Goal: Task Accomplishment & Management: Manage account settings

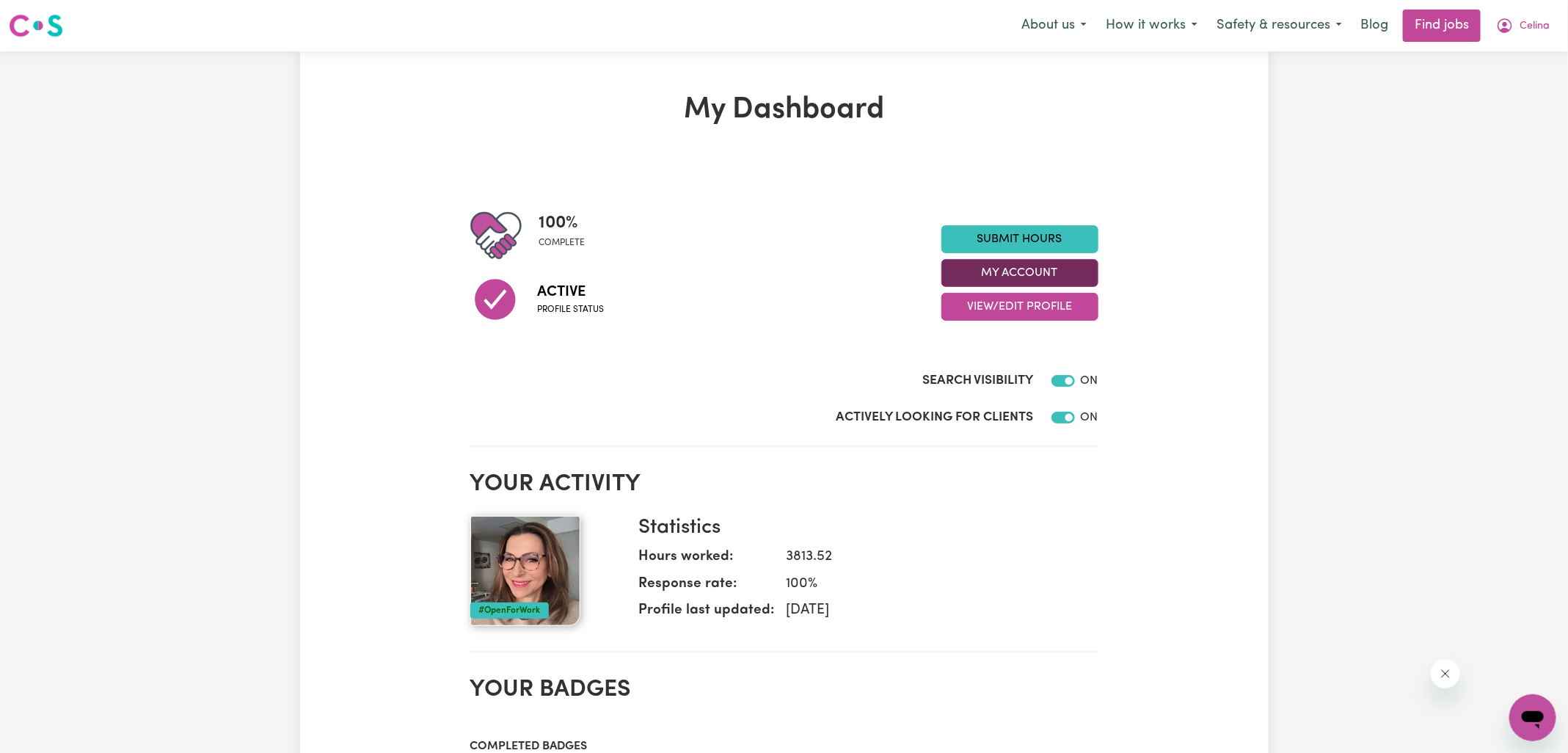
click at [958, 278] on button "My Account" at bounding box center [1020, 273] width 157 height 28
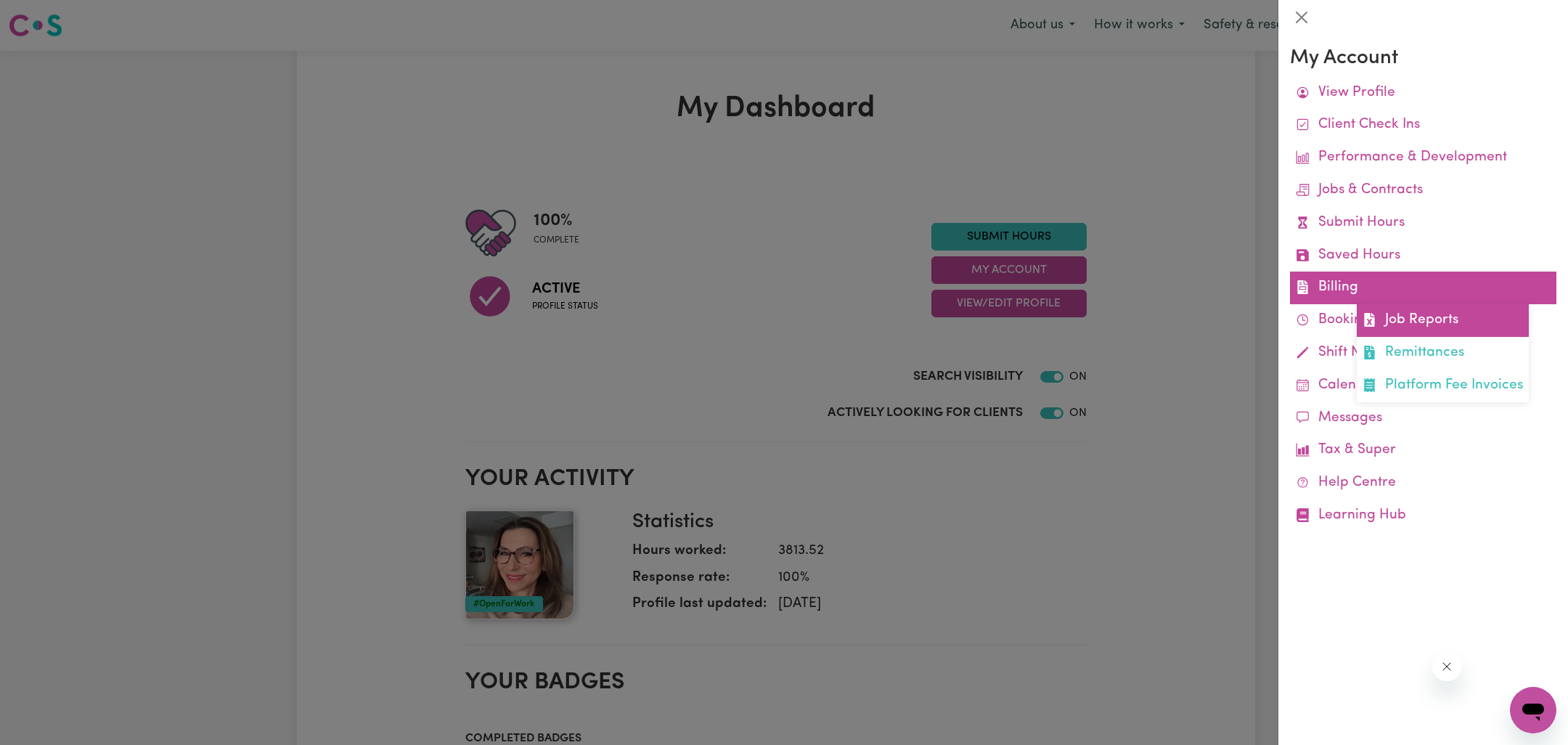
click at [1412, 321] on link "Job Reports" at bounding box center [1443, 320] width 172 height 33
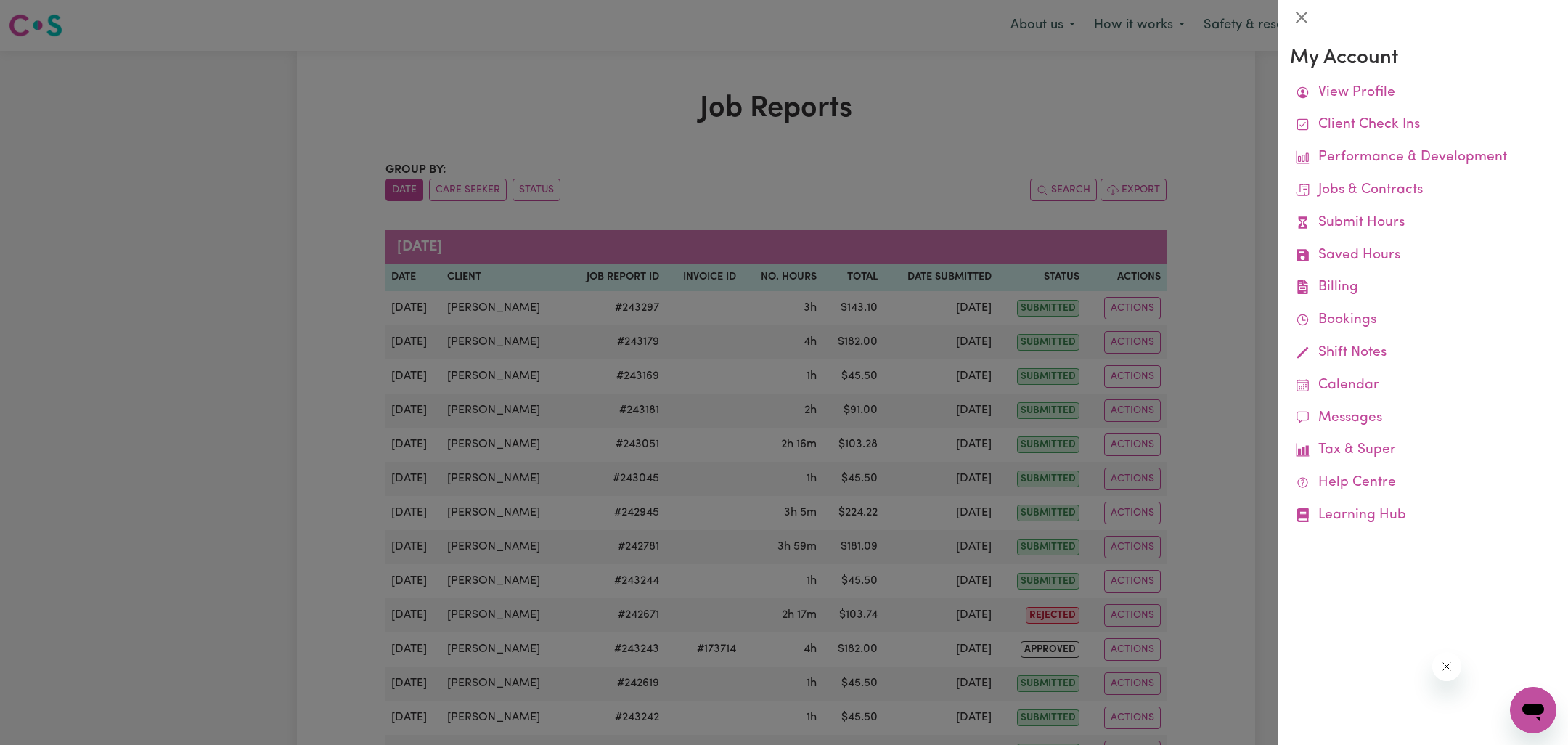
click at [966, 168] on div at bounding box center [784, 372] width 1568 height 745
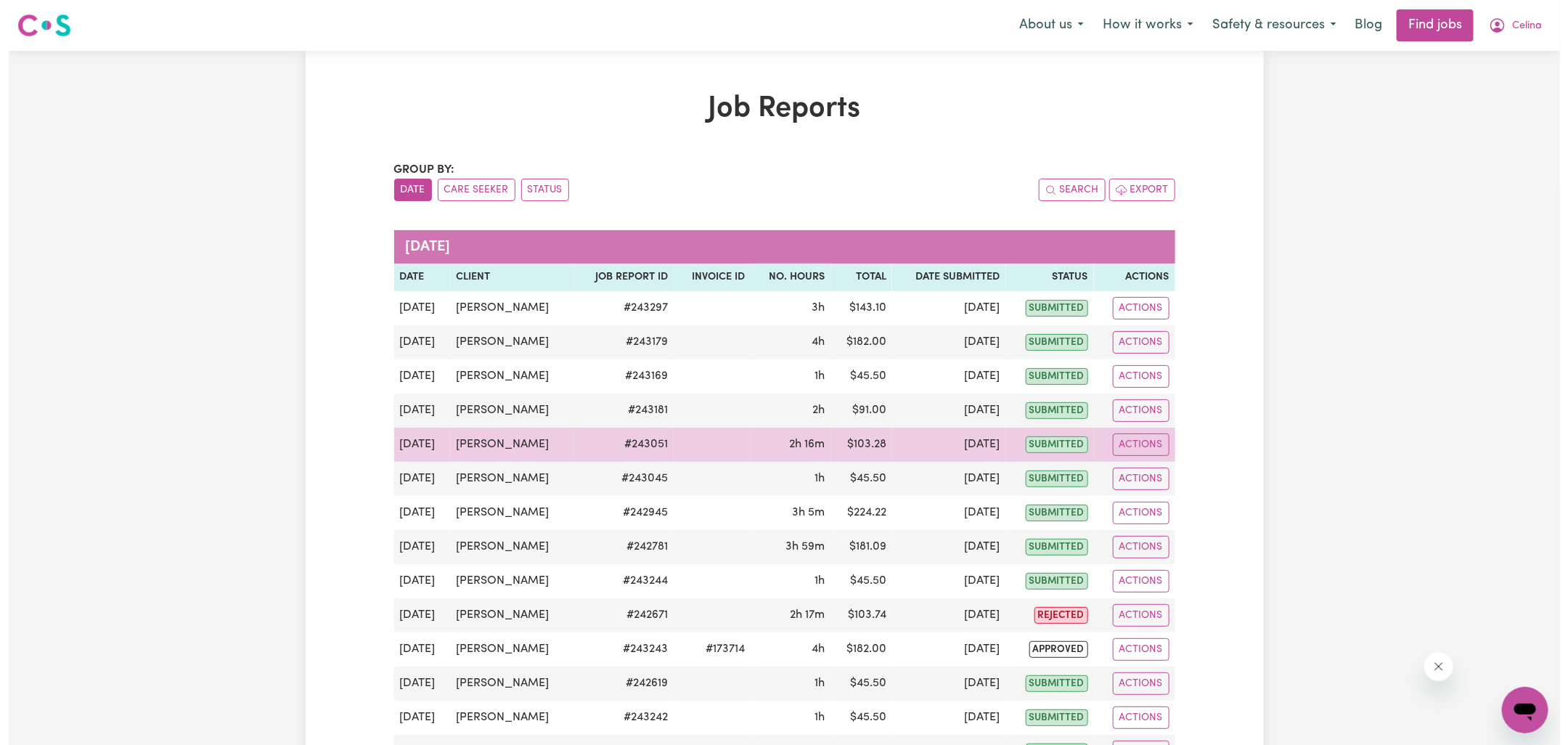
scroll to position [194, 0]
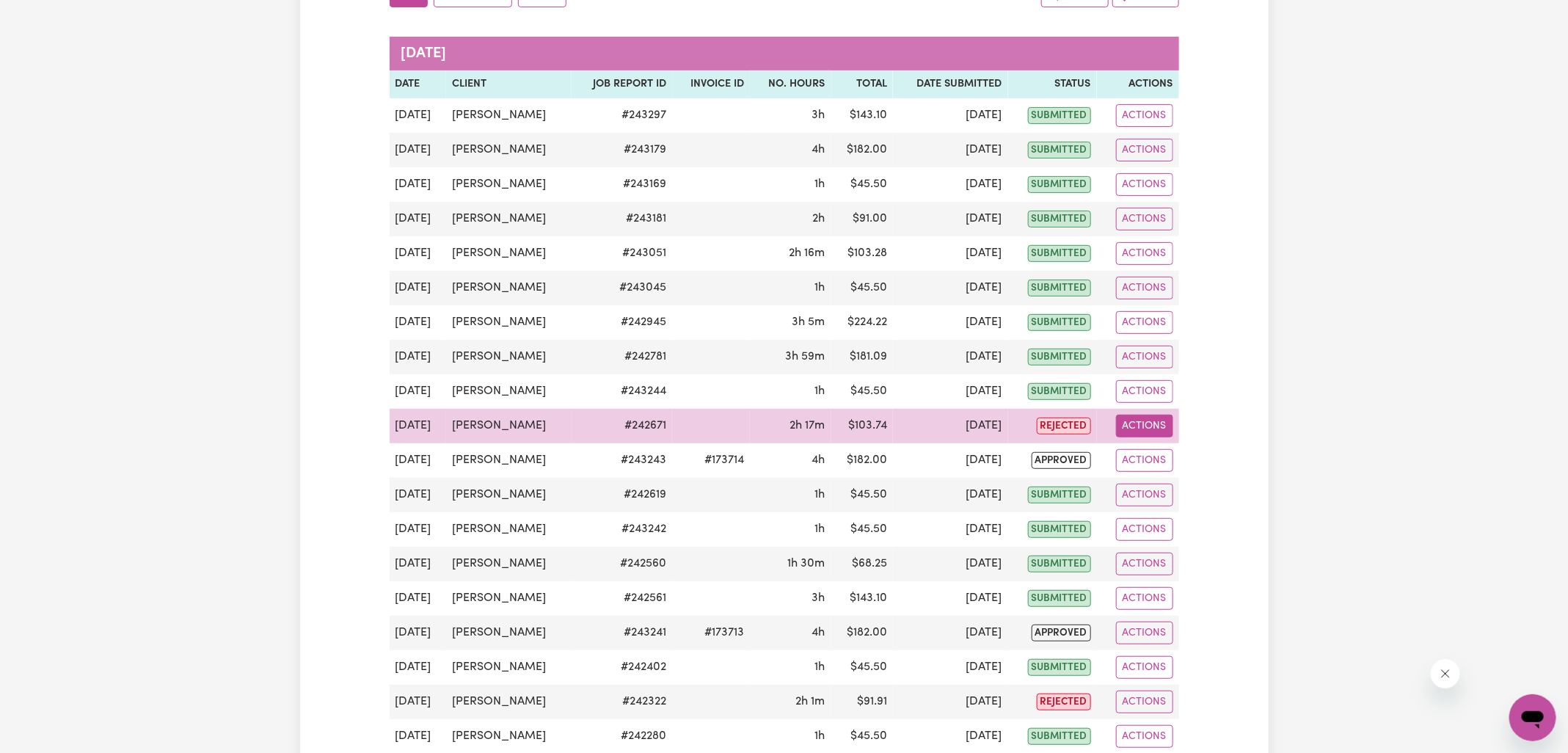
click at [1135, 427] on button "Actions" at bounding box center [1145, 426] width 57 height 23
click at [1168, 455] on link "View Job Report" at bounding box center [1180, 459] width 125 height 29
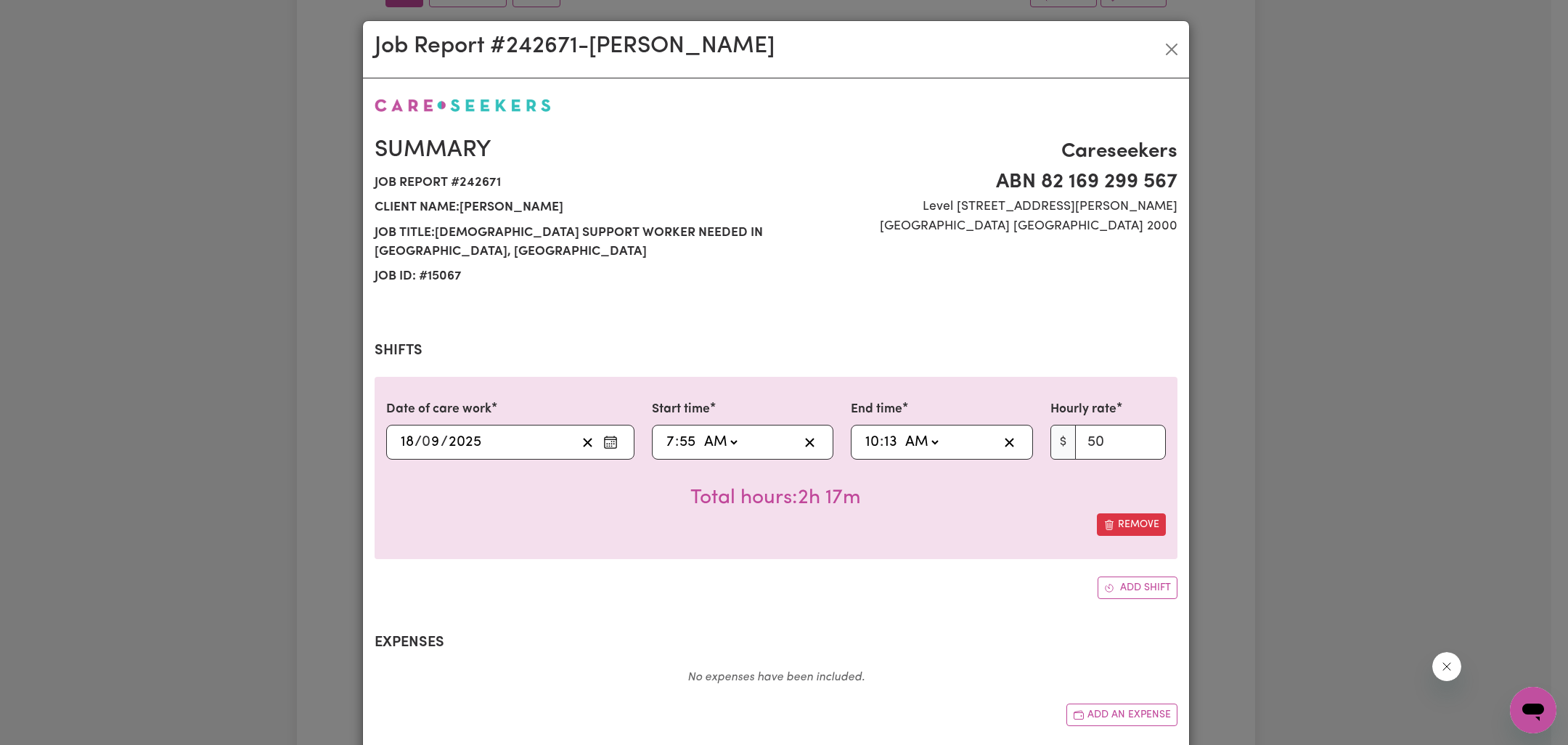
select select "50-Weekday"
click at [666, 431] on input "7" at bounding box center [670, 442] width 10 height 22
type input "08:55"
type input "8"
type input "08:00"
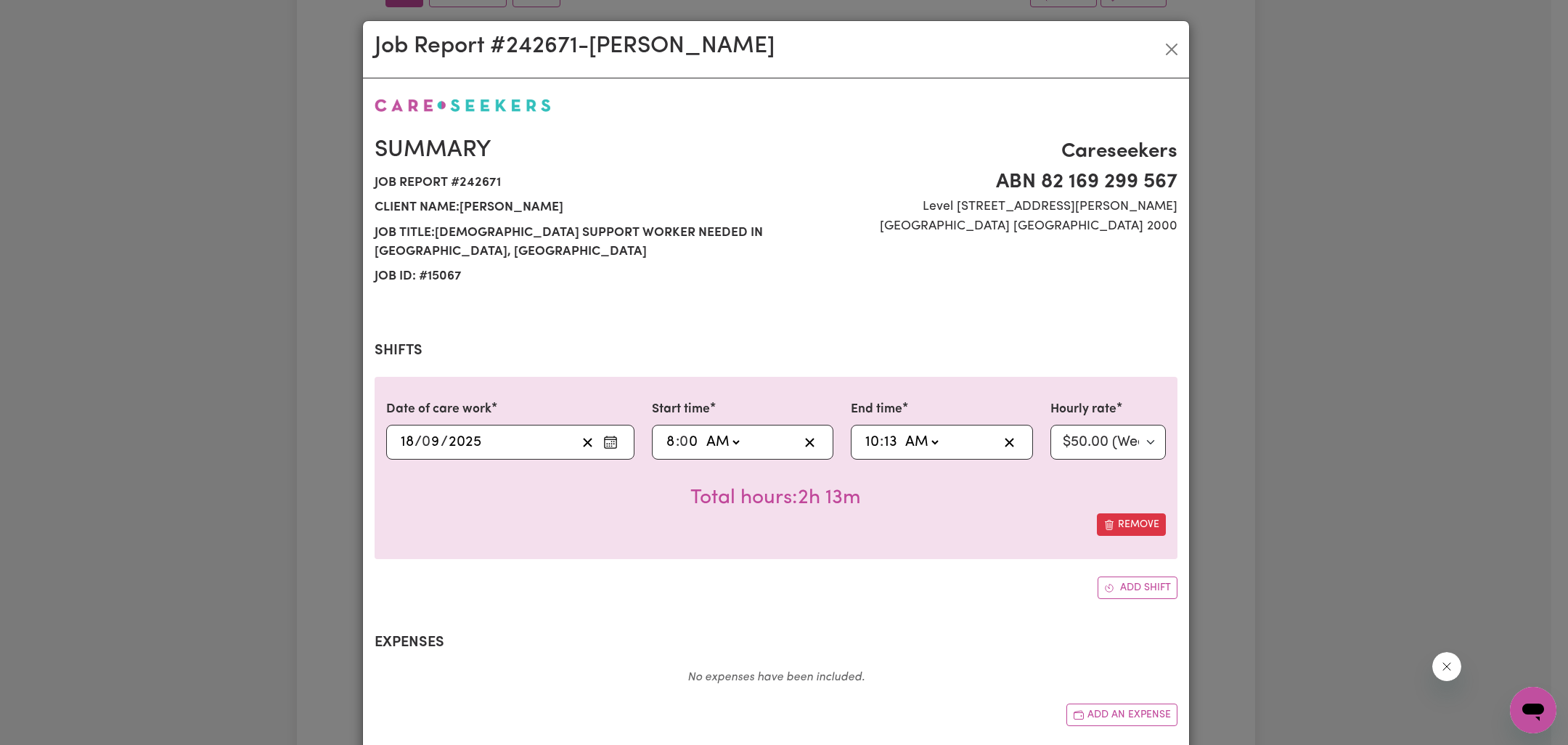
type input "0"
type input "10:00"
type input "0"
click at [907, 544] on div "Date of care work 2025-09-18 18 / 0 9 / 2025 Start time 08:00 8 : 0 0 AM PM End…" at bounding box center [776, 488] width 803 height 222
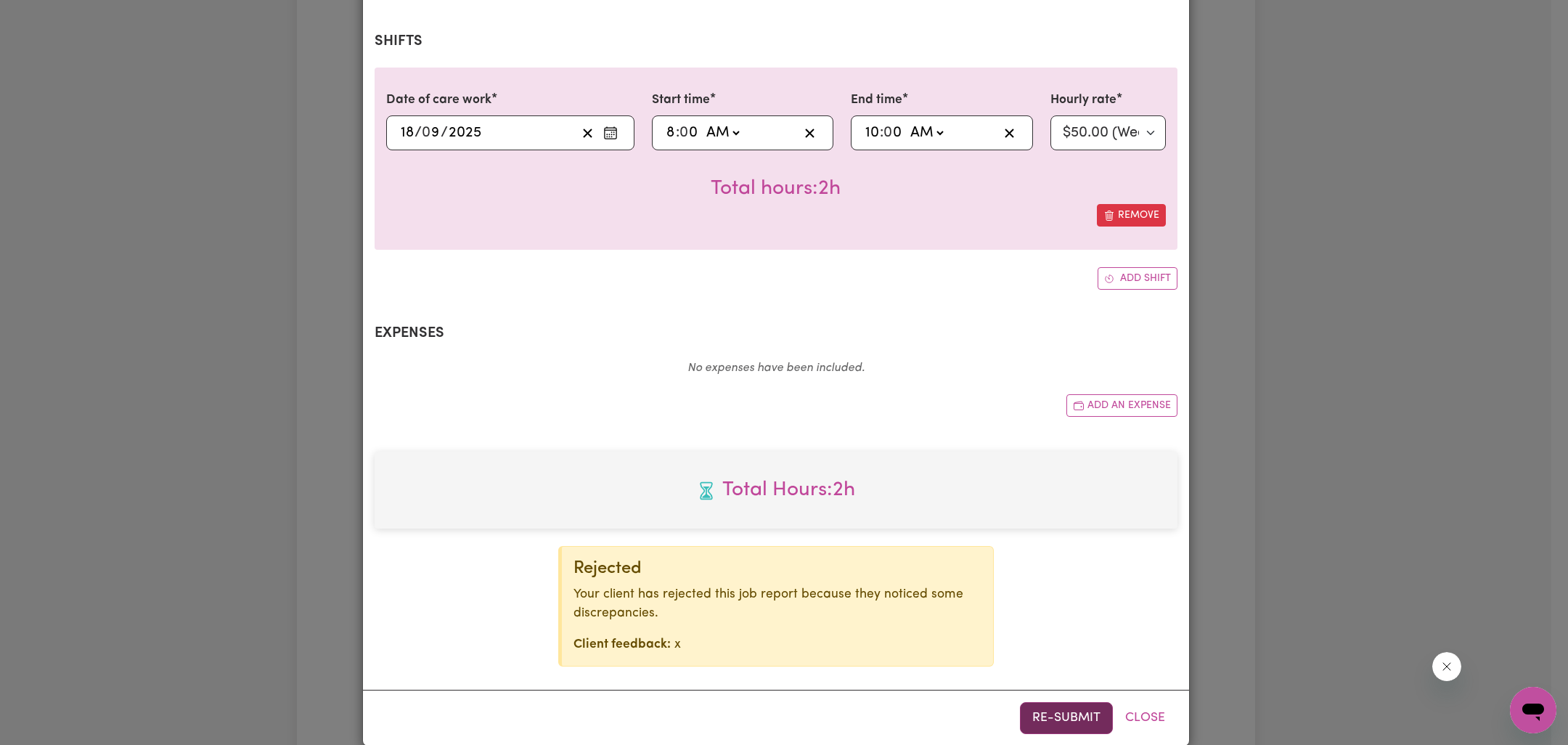
click at [1056, 703] on button "Re-submit" at bounding box center [1066, 718] width 93 height 32
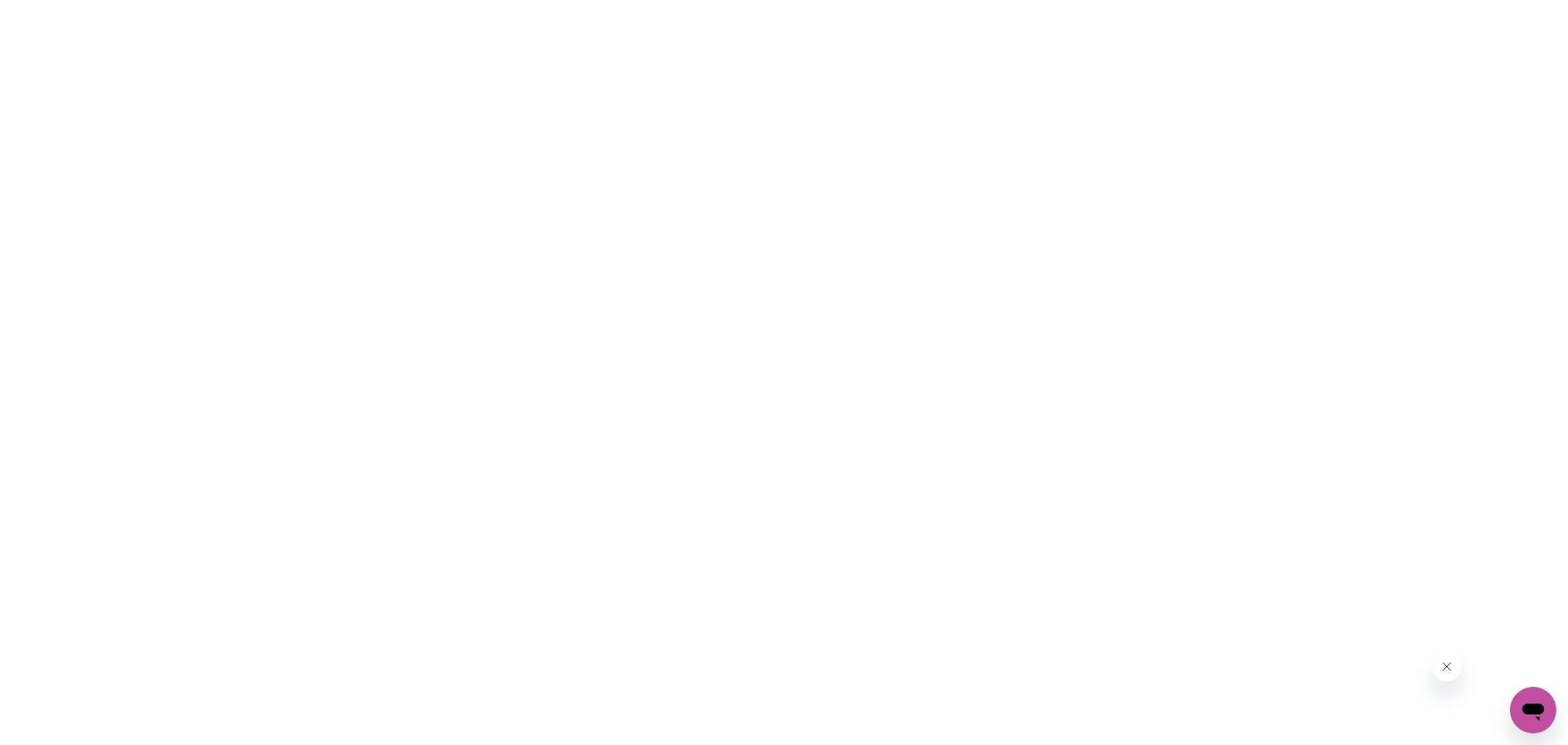
scroll to position [0, 0]
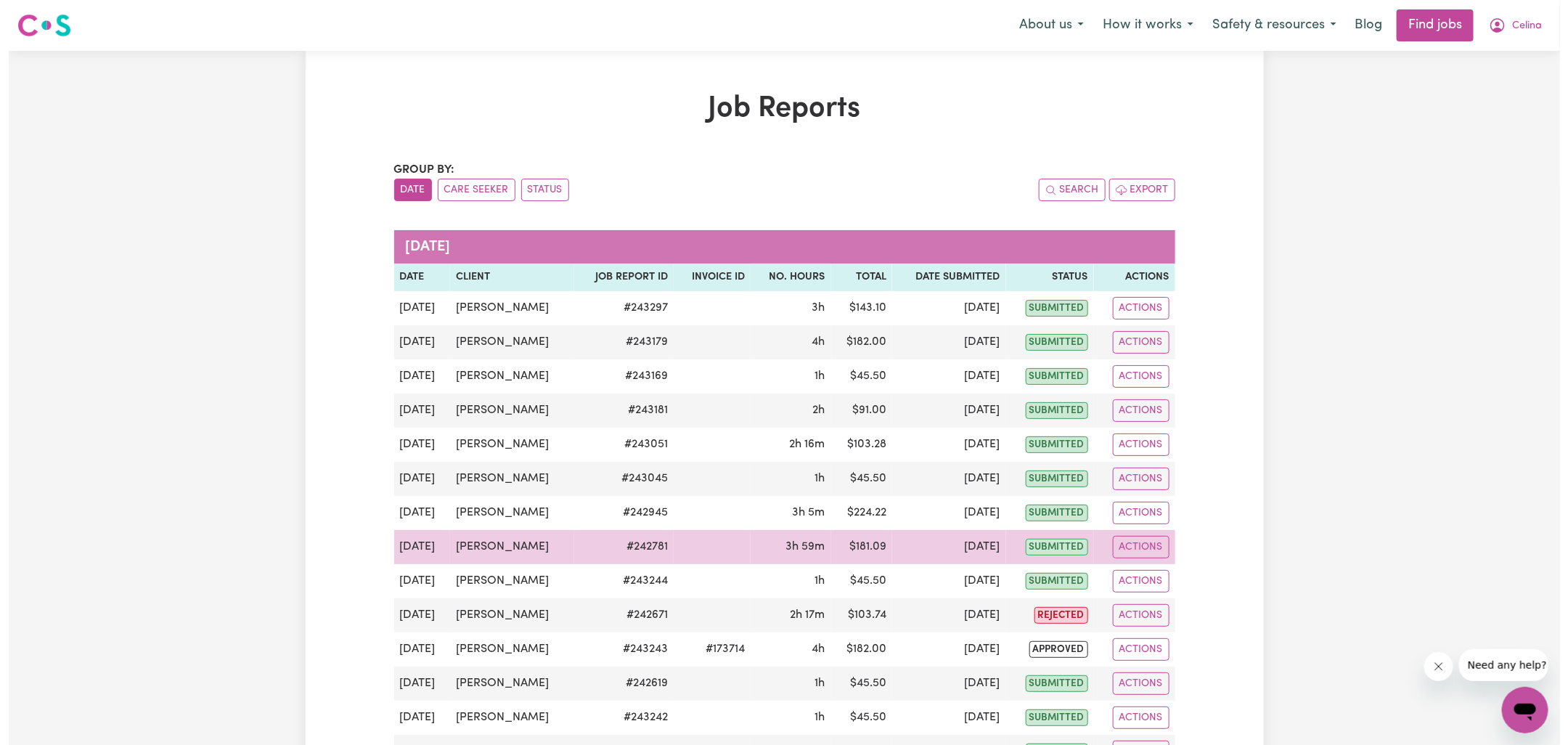
scroll to position [445, 0]
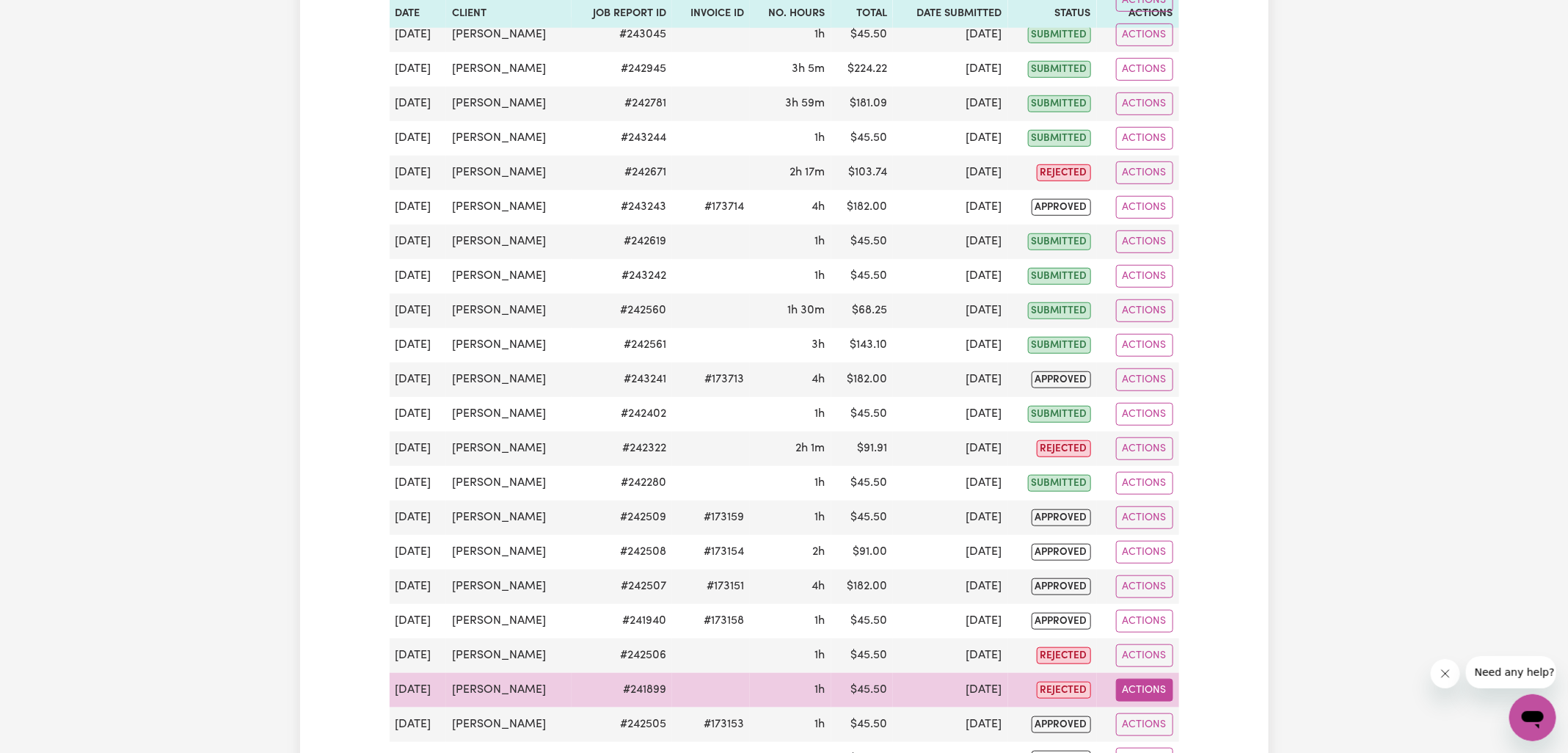
click at [1130, 679] on button "Actions" at bounding box center [1145, 691] width 57 height 23
click at [1172, 614] on link "View Job Report" at bounding box center [1180, 627] width 125 height 29
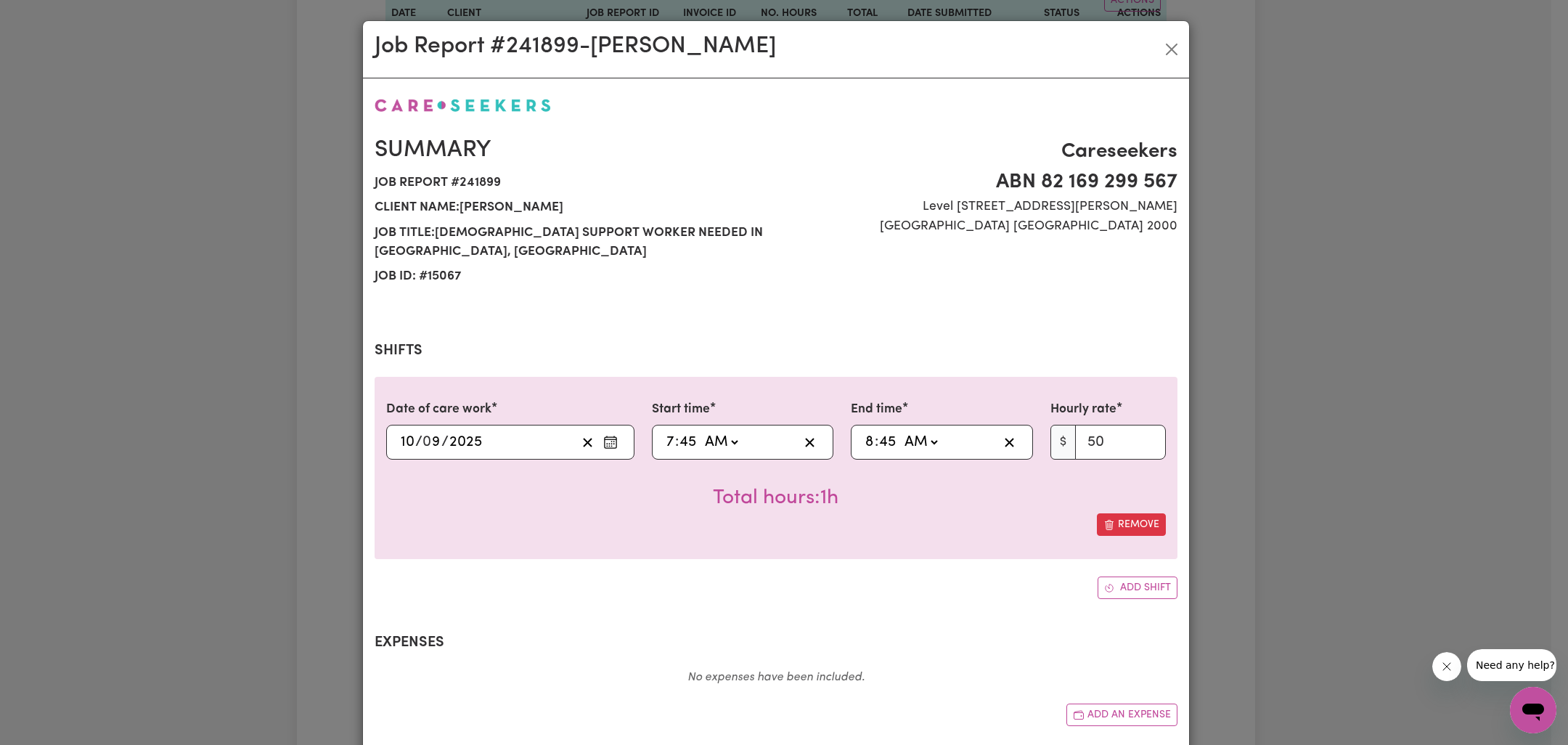
select select "50-Weekday"
click at [666, 431] on input "7" at bounding box center [670, 442] width 10 height 22
click at [797, 587] on div "Summary Job report # 241899 Client name: Graham White Job title: Female Support…" at bounding box center [776, 536] width 803 height 880
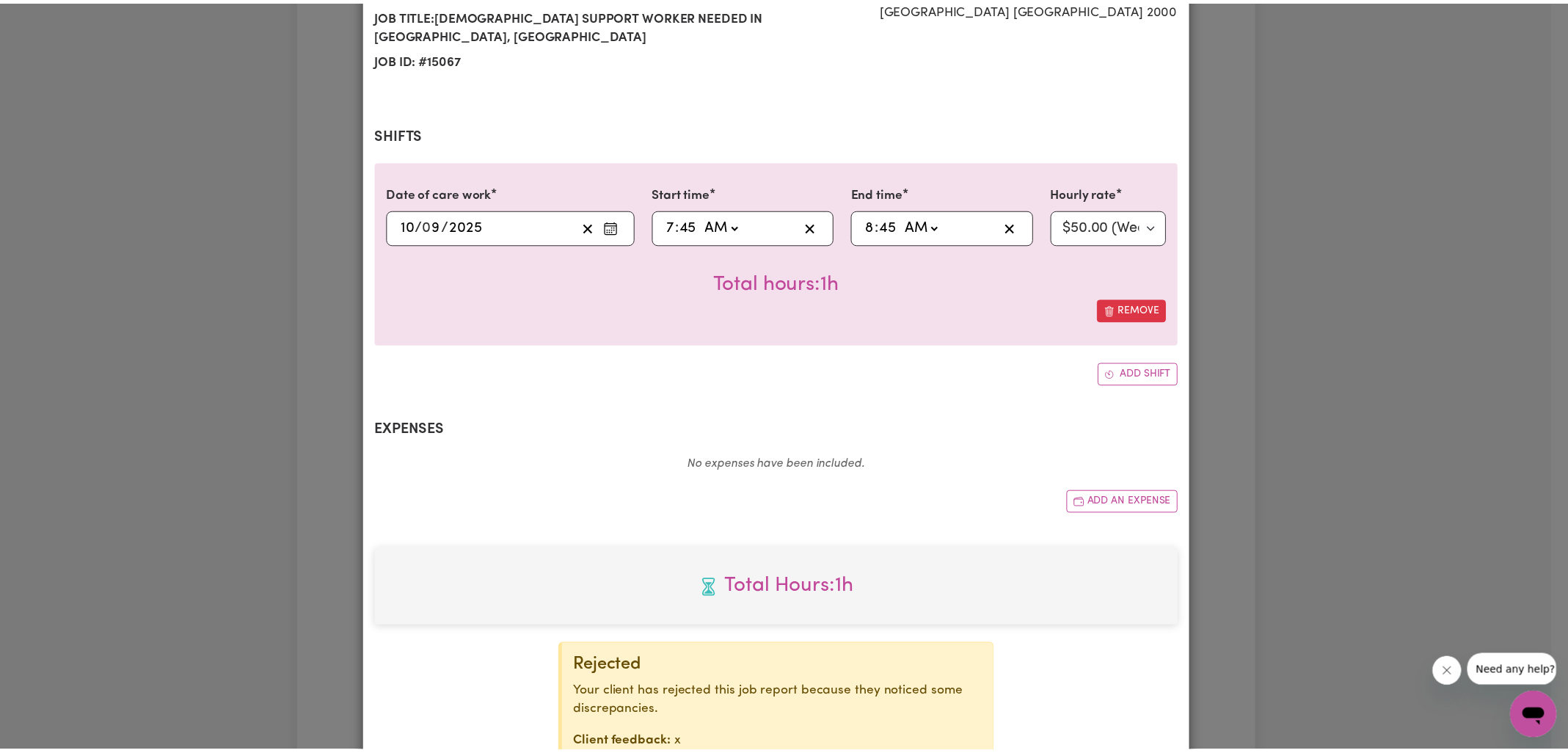
scroll to position [313, 0]
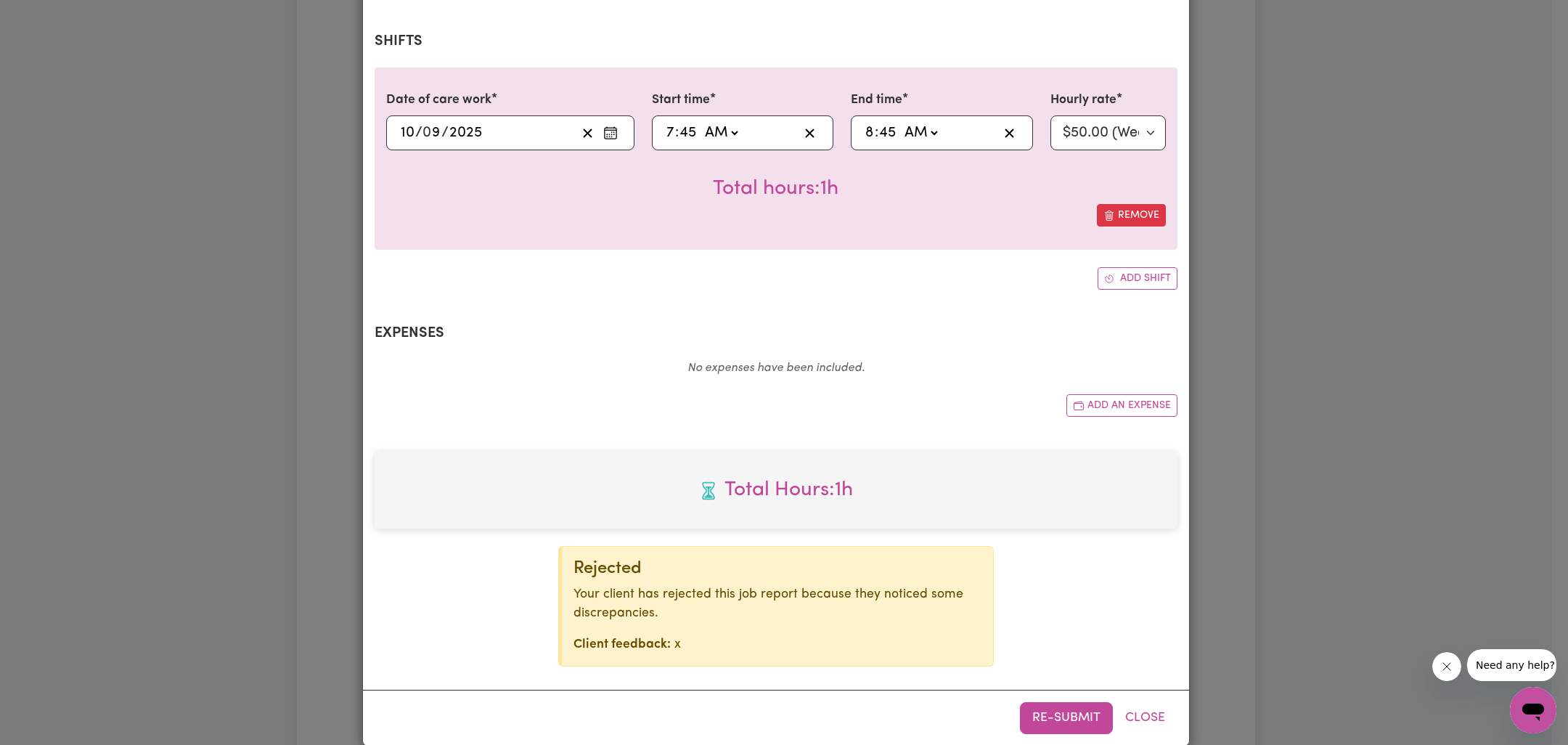
click at [1331, 461] on div "Job Report # 241899 - Graham White Summary Job report # 241899 Client name: Gra…" at bounding box center [784, 372] width 1568 height 745
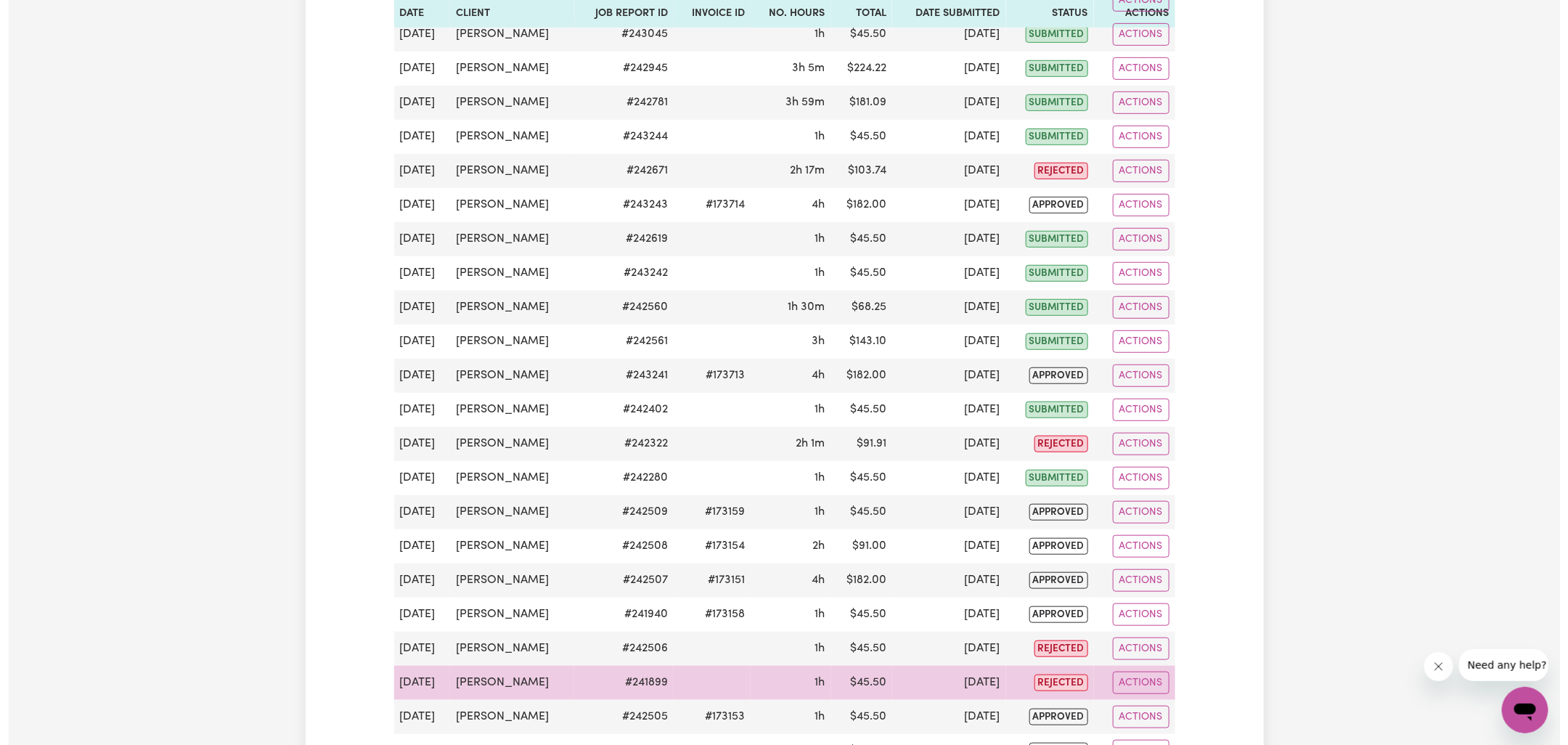
scroll to position [449, 0]
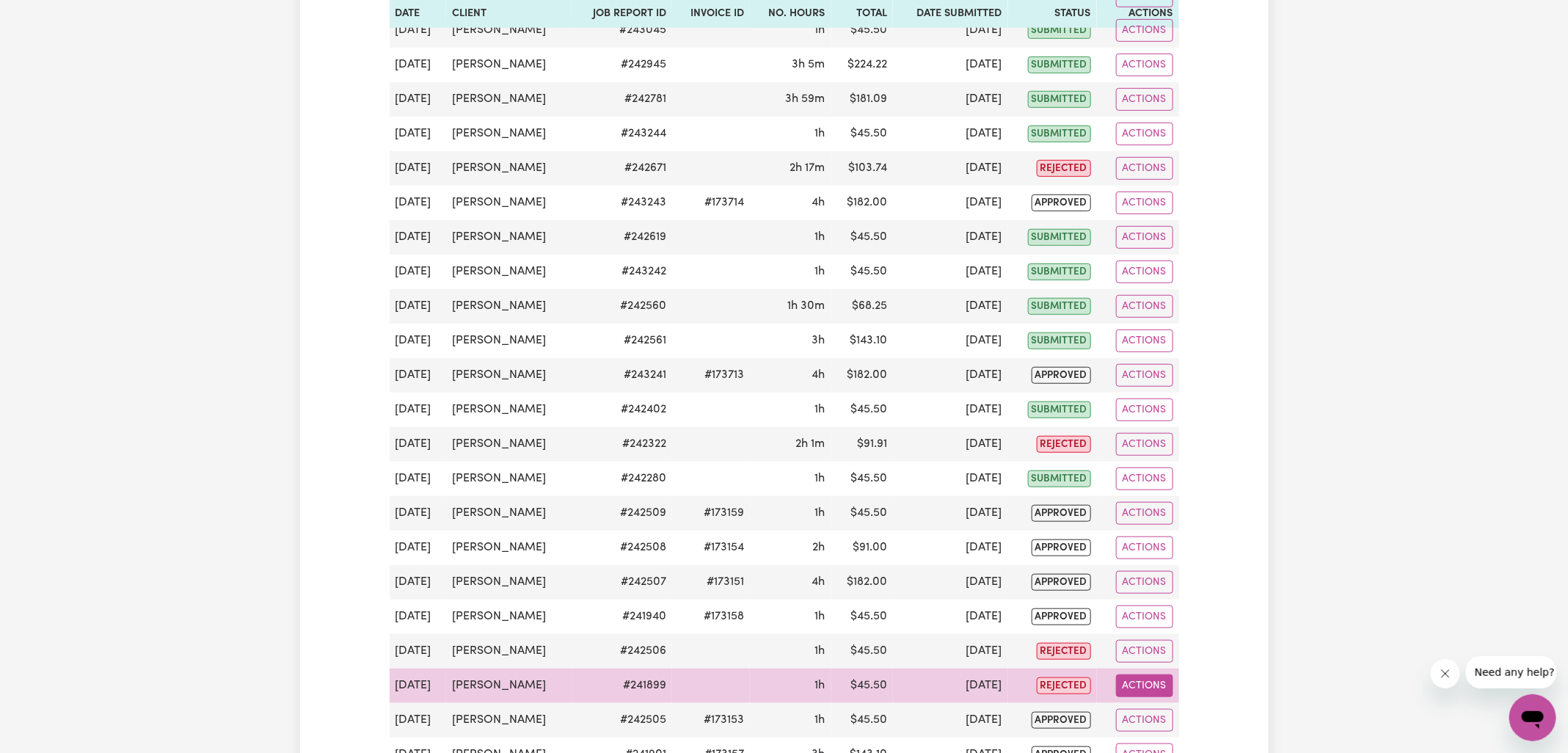
click at [1129, 675] on button "Actions" at bounding box center [1145, 686] width 57 height 23
click at [1161, 608] on link "View Job Report" at bounding box center [1180, 622] width 125 height 29
select select "50-Weekday"
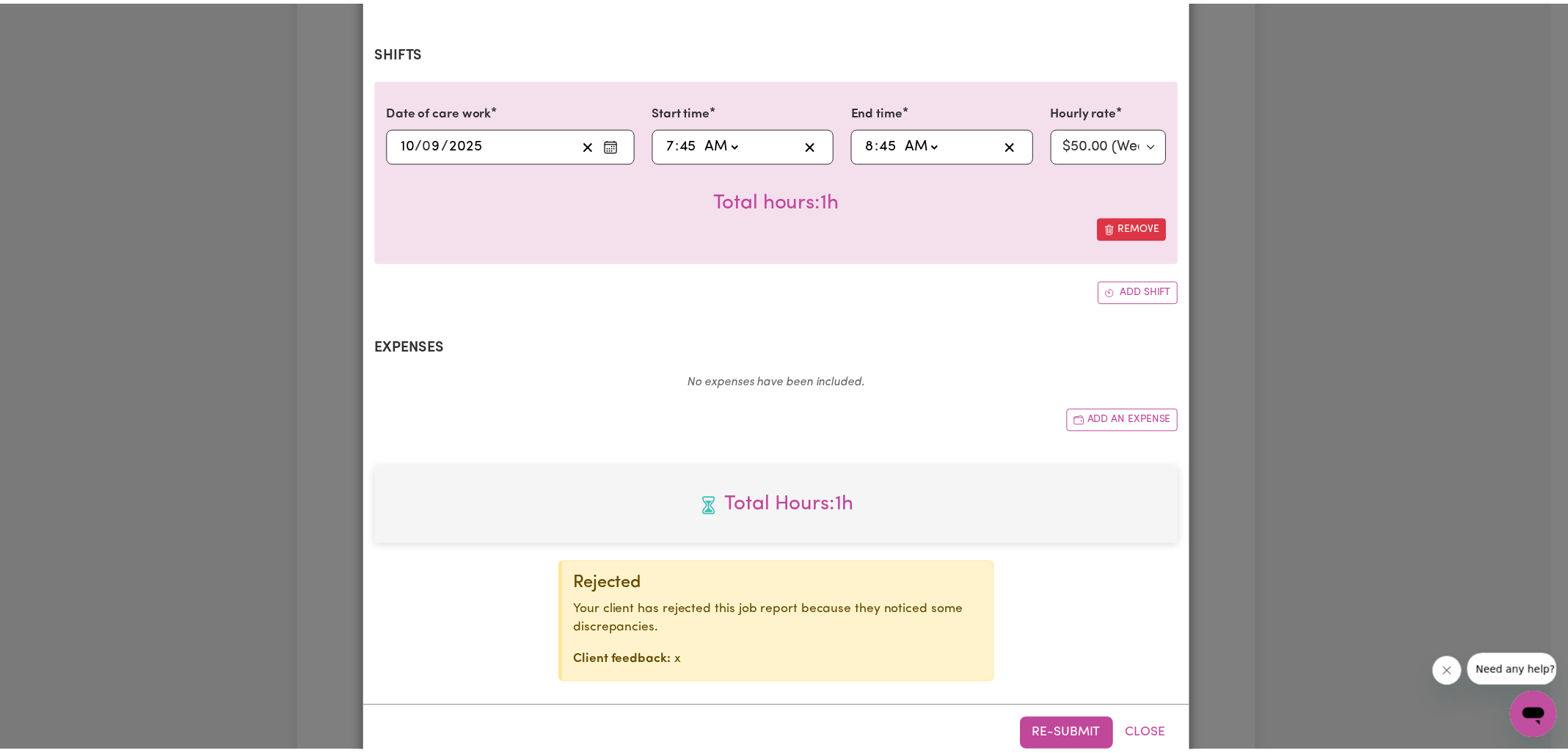
scroll to position [313, 0]
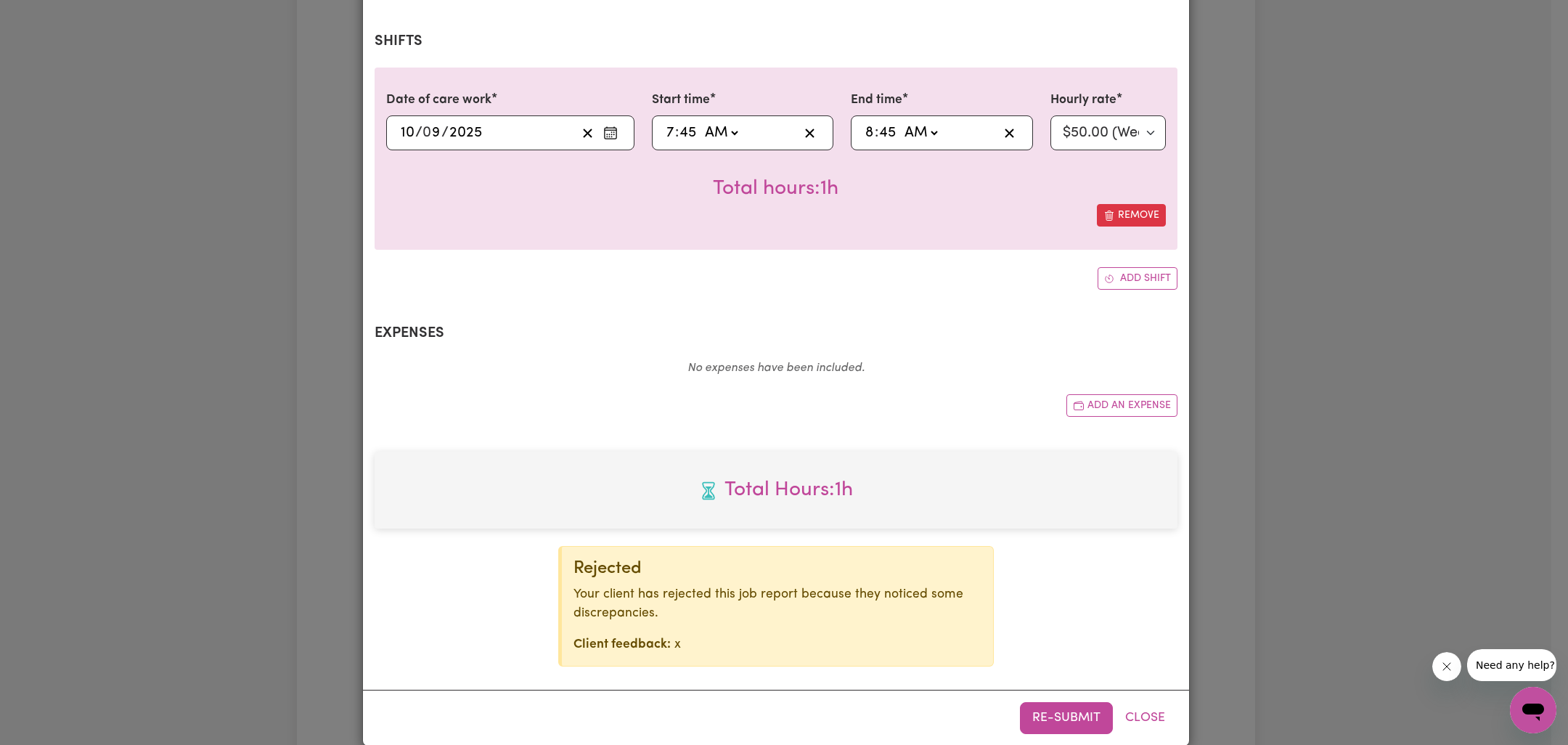
click at [1303, 486] on div "Job Report # 241899 - Graham White Summary Job report # 241899 Client name: Gra…" at bounding box center [784, 372] width 1568 height 745
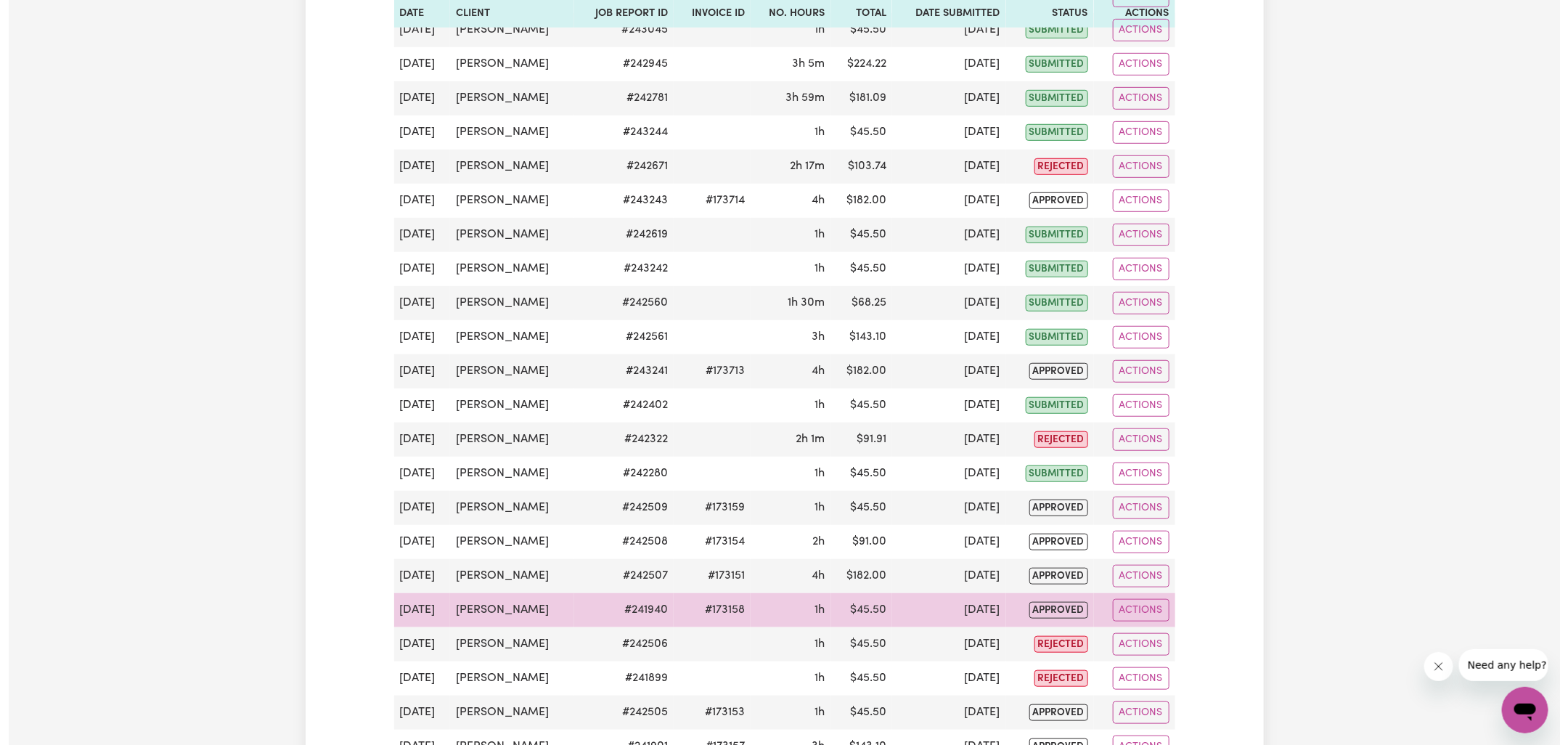
scroll to position [536, 0]
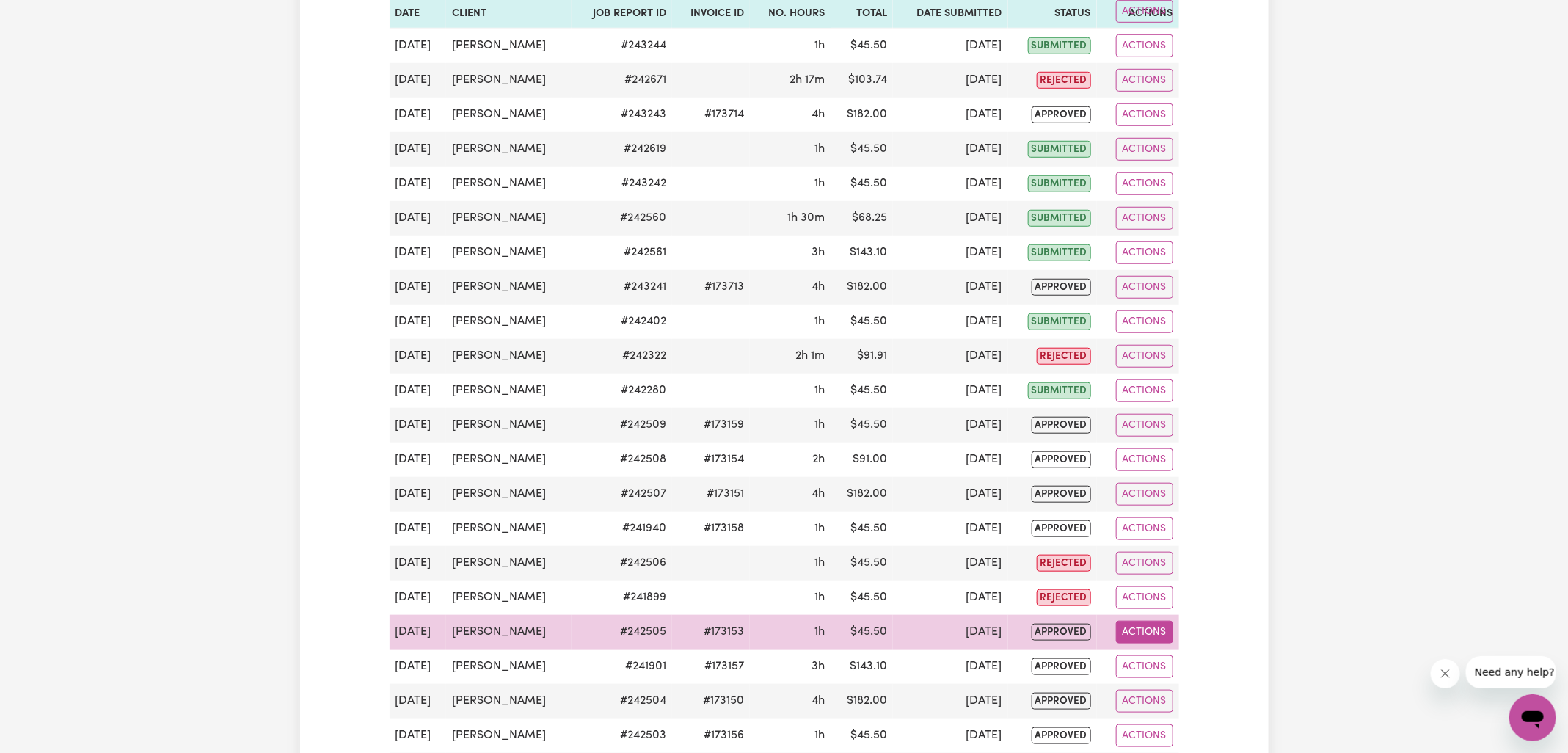
click at [1137, 627] on button "Actions" at bounding box center [1145, 632] width 57 height 23
click at [1149, 651] on link "View Job Report" at bounding box center [1180, 665] width 125 height 29
select select "50-Weekday"
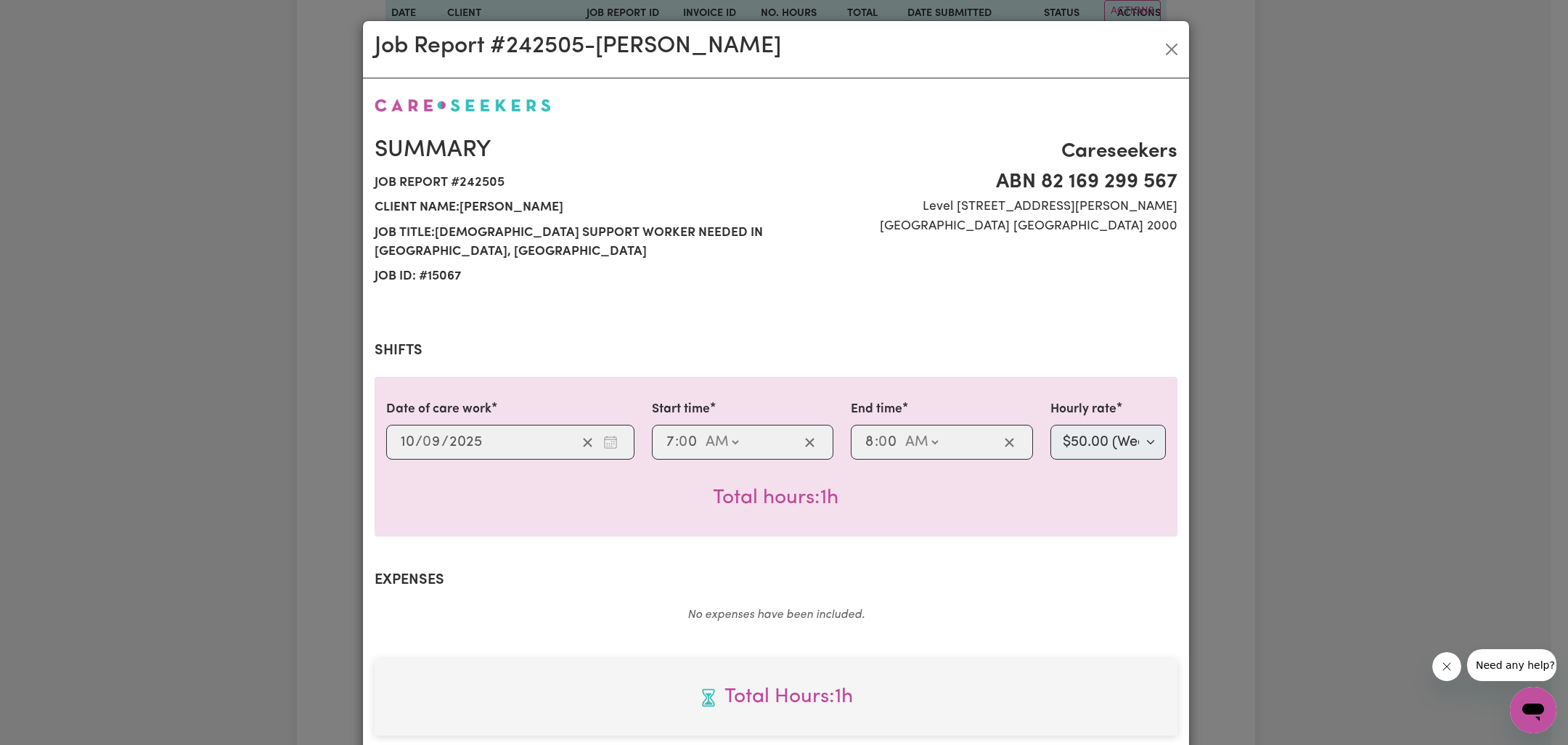
click at [1234, 546] on div "Job Report # 242505 - Graham White Summary Job report # 242505 Client name: Gra…" at bounding box center [784, 372] width 1568 height 745
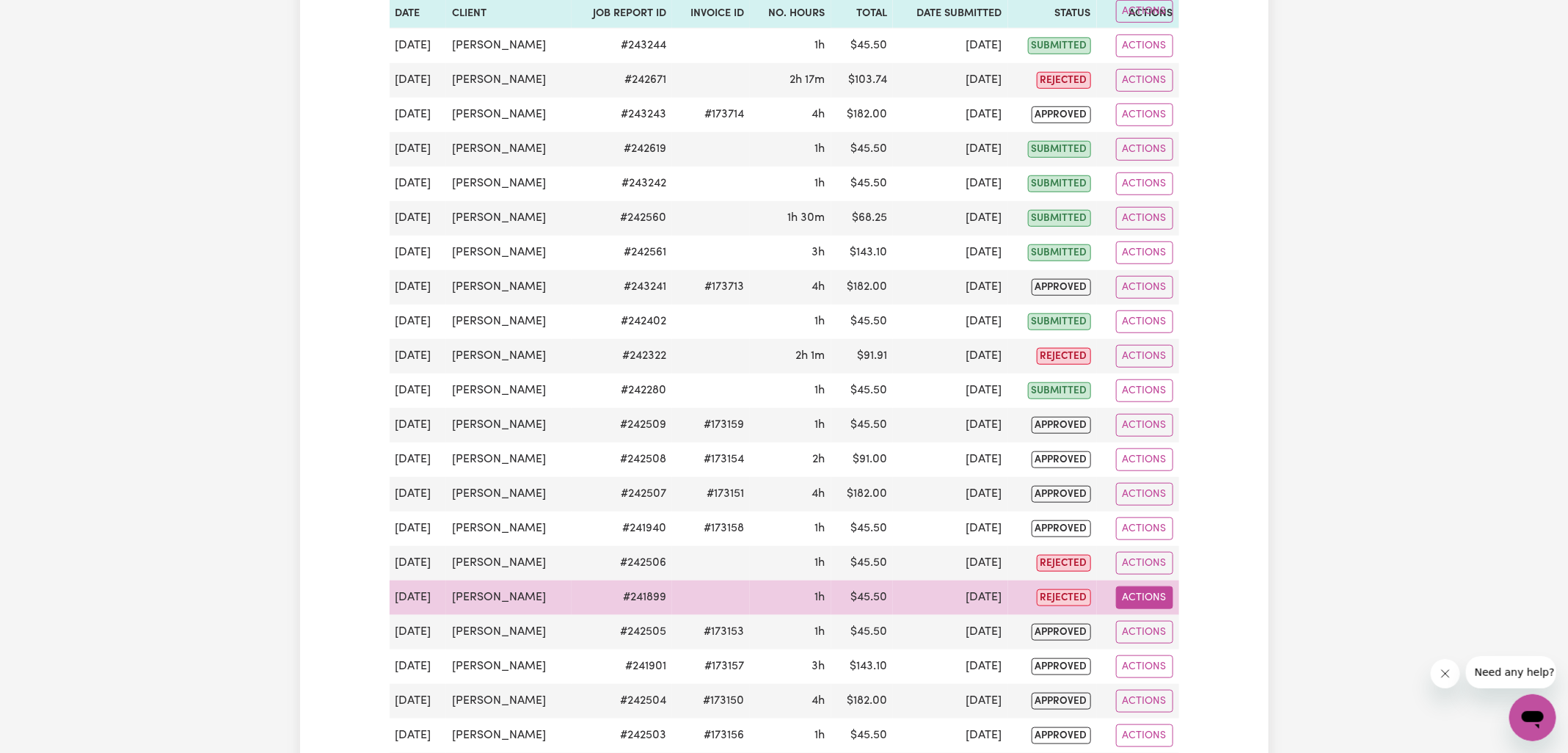
click at [1137, 591] on button "Actions" at bounding box center [1145, 597] width 57 height 23
click at [1140, 625] on icon "View job report 241899" at bounding box center [1134, 631] width 12 height 12
select select "50-Weekday"
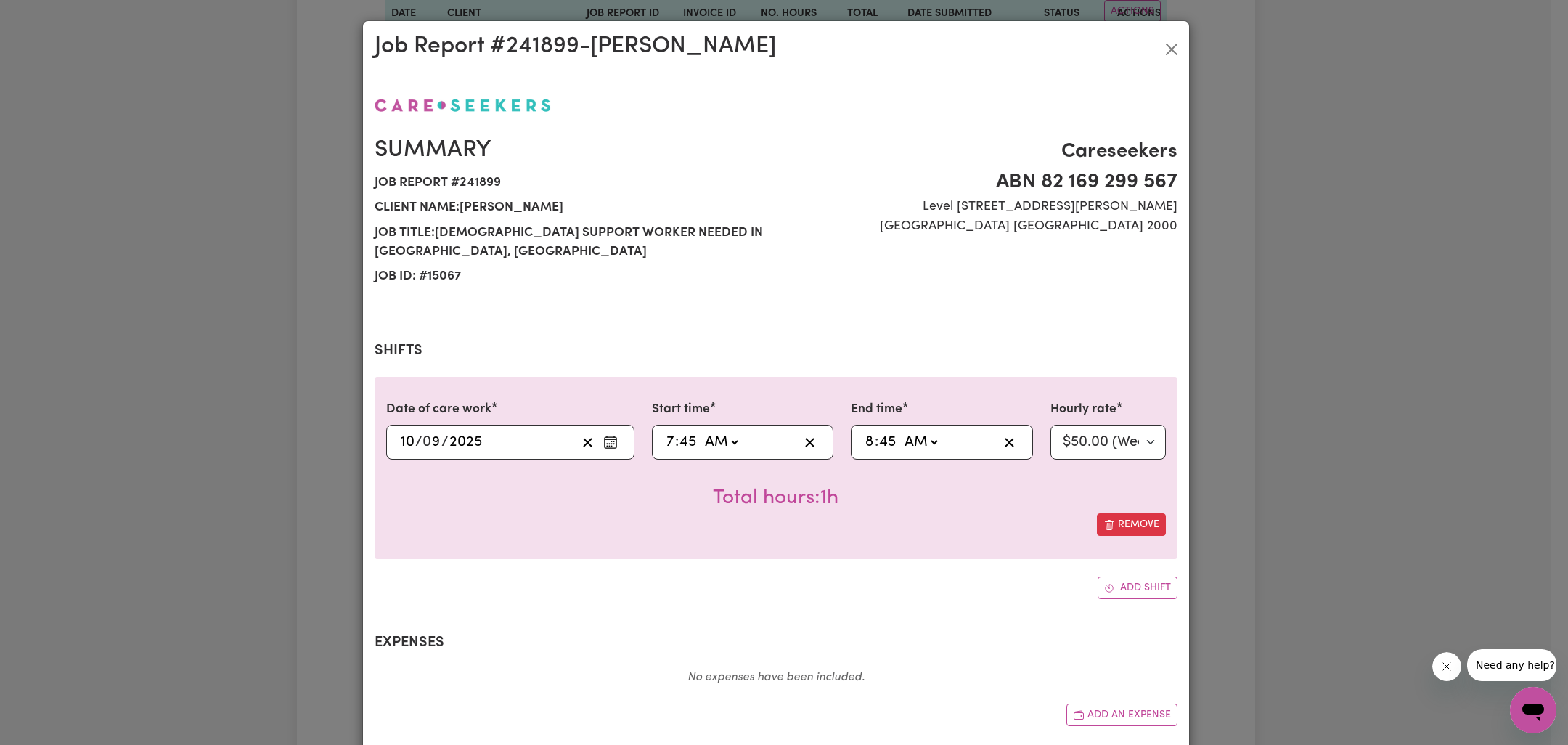
scroll to position [309, 0]
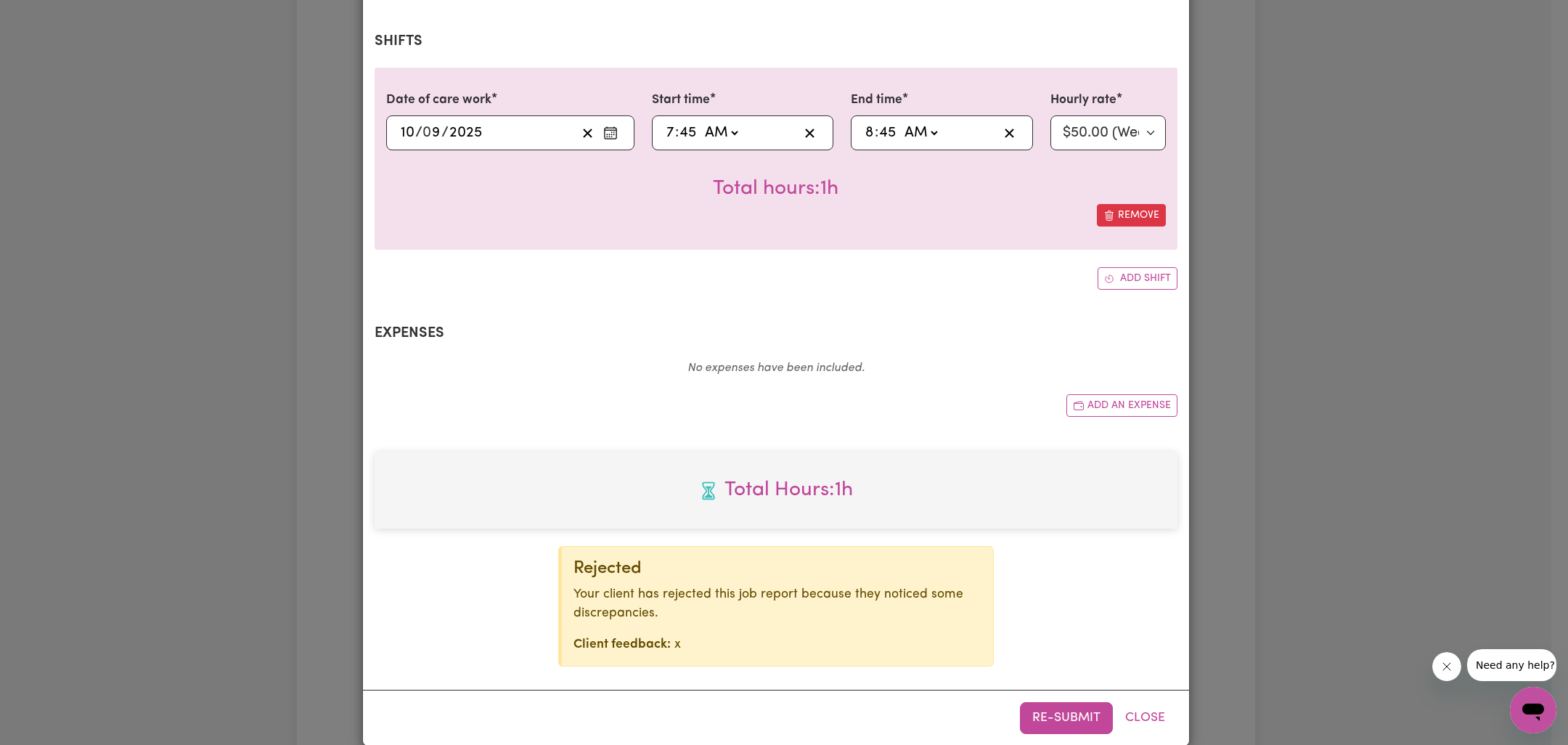
click at [1220, 552] on div "Job Report # 241899 - Graham White Summary Job report # 241899 Client name: Gra…" at bounding box center [784, 372] width 1568 height 745
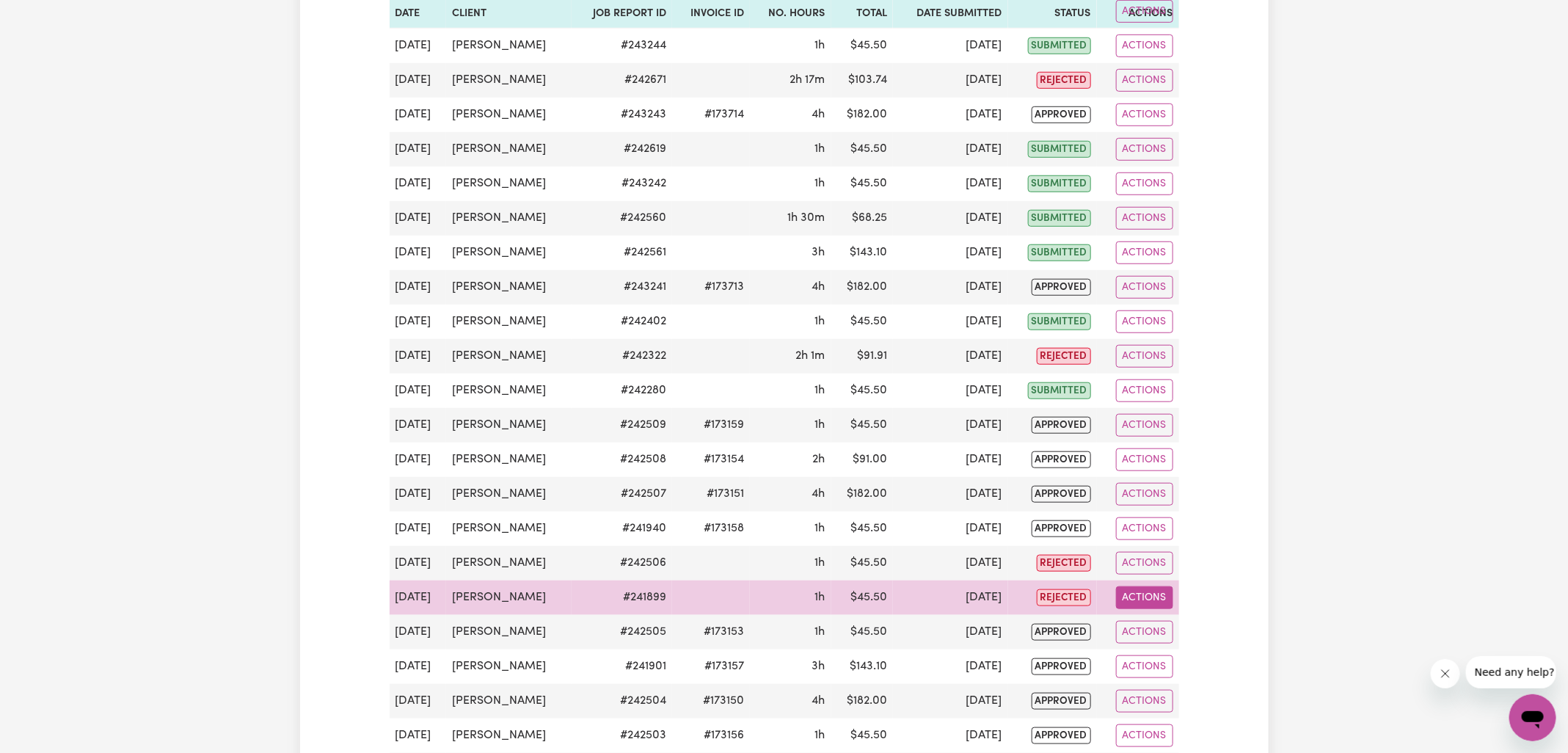
click at [1143, 589] on button "Actions" at bounding box center [1145, 597] width 57 height 23
click at [1141, 646] on link "Delete" at bounding box center [1180, 661] width 125 height 29
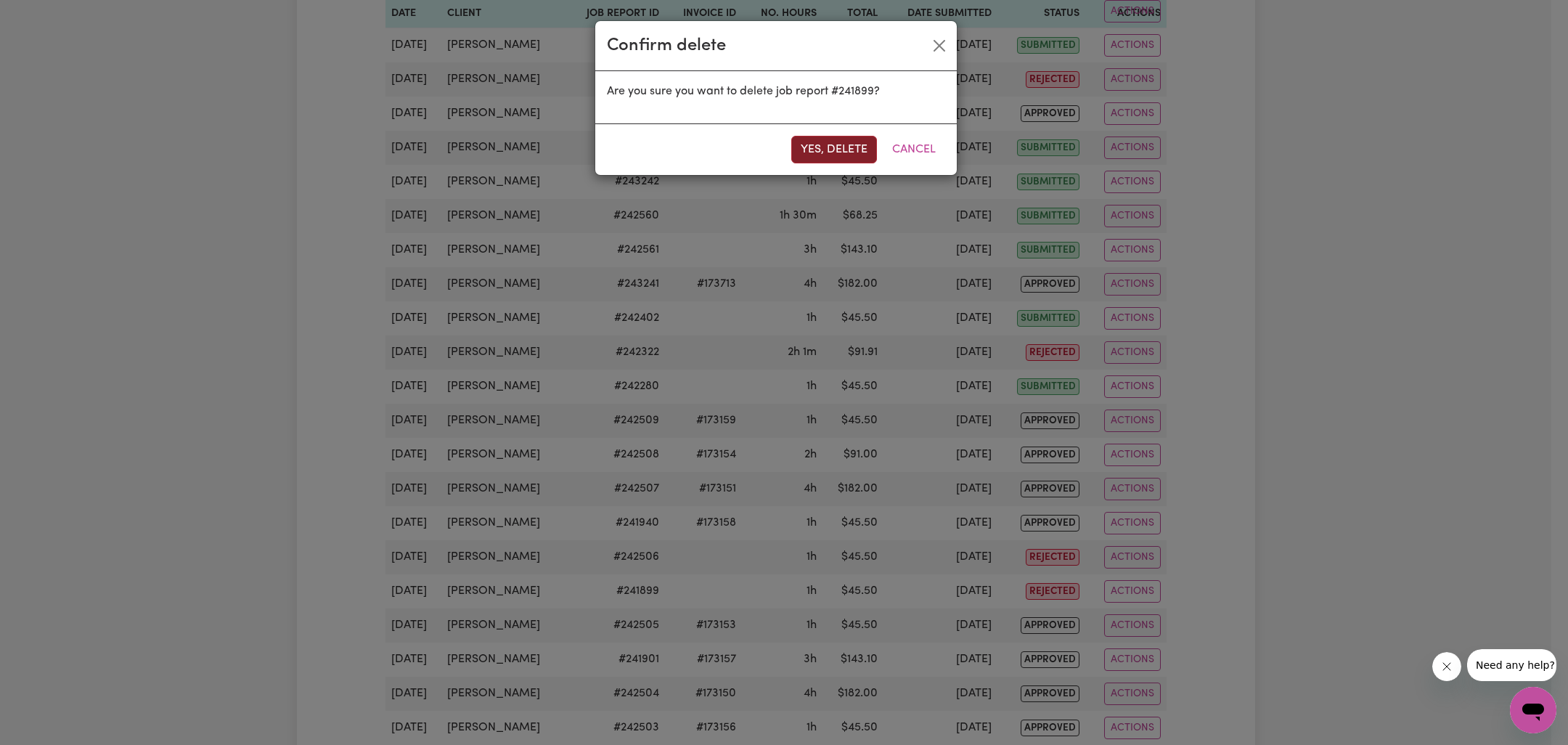
click at [823, 151] on button "Yes, delete" at bounding box center [834, 149] width 85 height 28
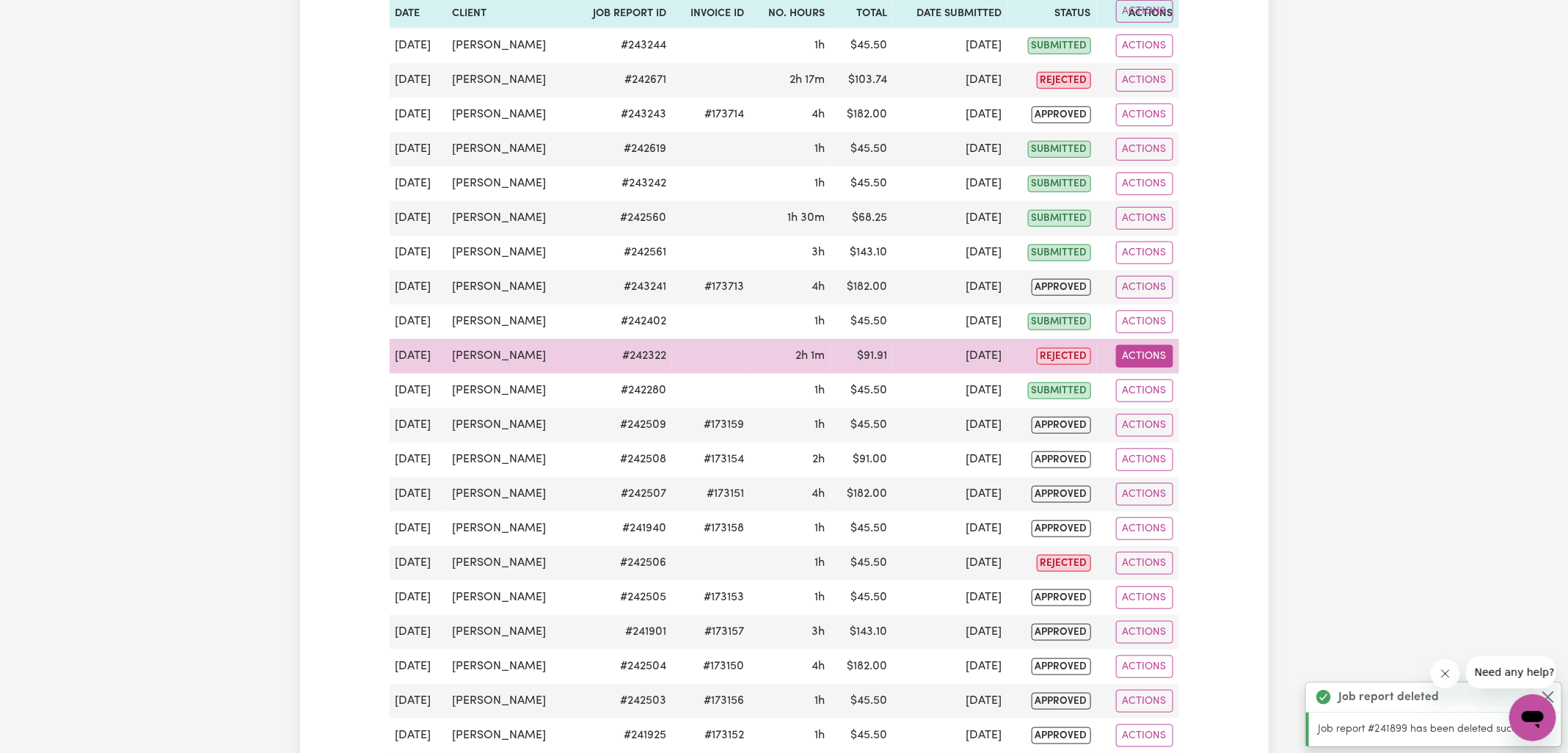
click at [1134, 354] on button "Actions" at bounding box center [1145, 356] width 57 height 23
click at [1172, 376] on link "View Job Report" at bounding box center [1180, 389] width 125 height 29
select select "50-Weekday"
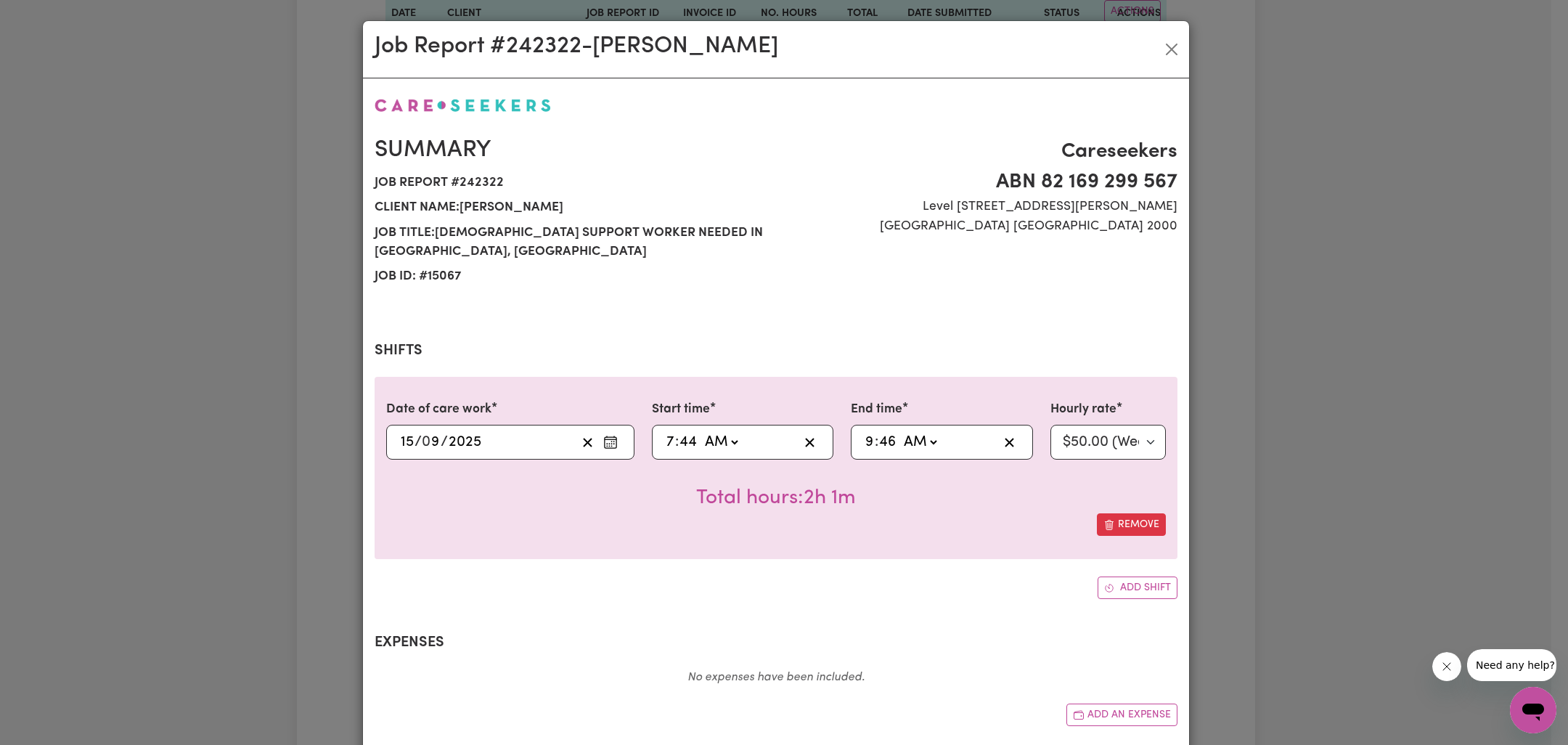
click at [681, 431] on input "44" at bounding box center [687, 442] width 19 height 22
type input "07:04"
type input "4"
type input "07:45"
type input "45"
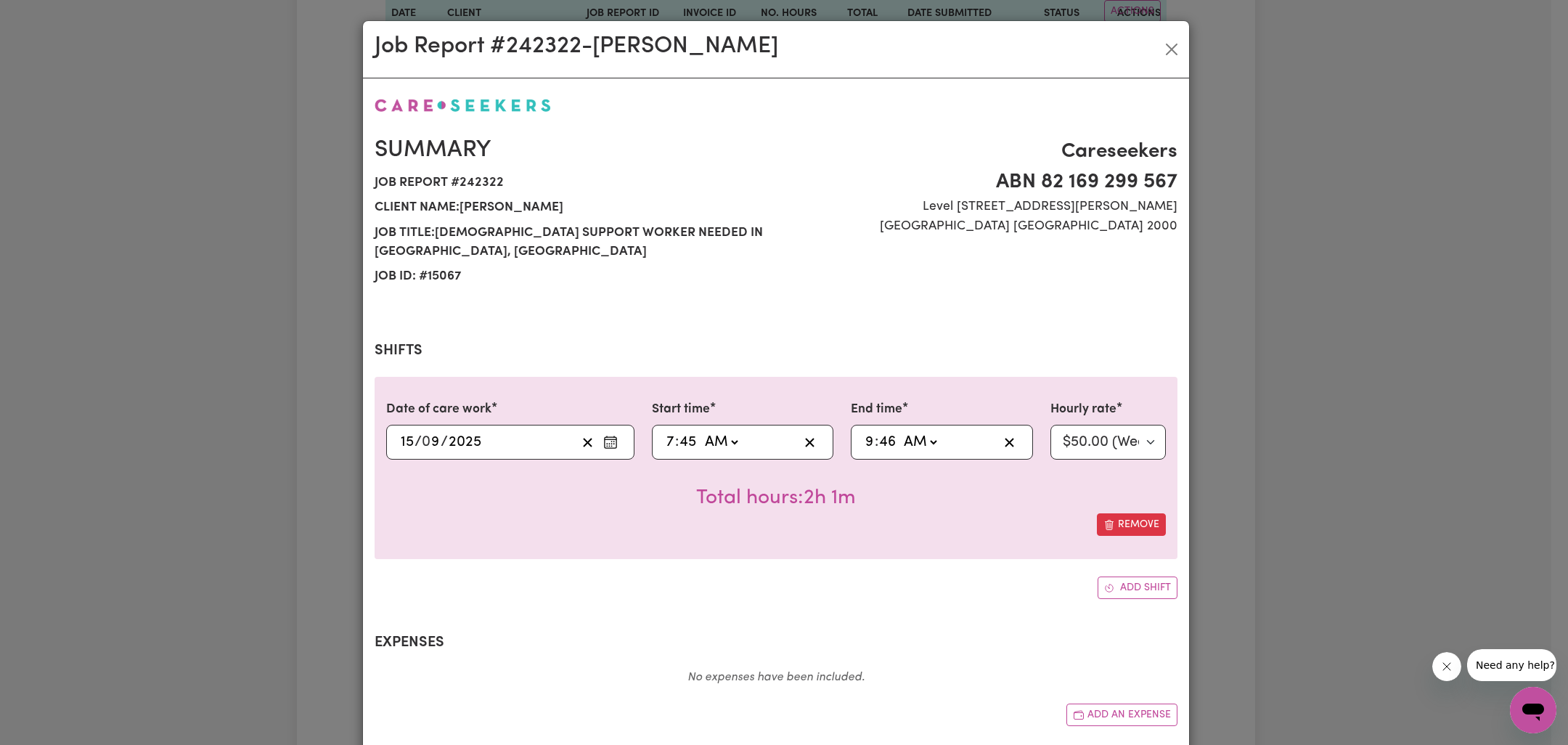
type input "09:04"
type input "4"
type input "09:45"
type input "45"
click at [693, 601] on div "Summary Job report # 242322 Client name: Graham White Job title: Female Support…" at bounding box center [776, 536] width 803 height 880
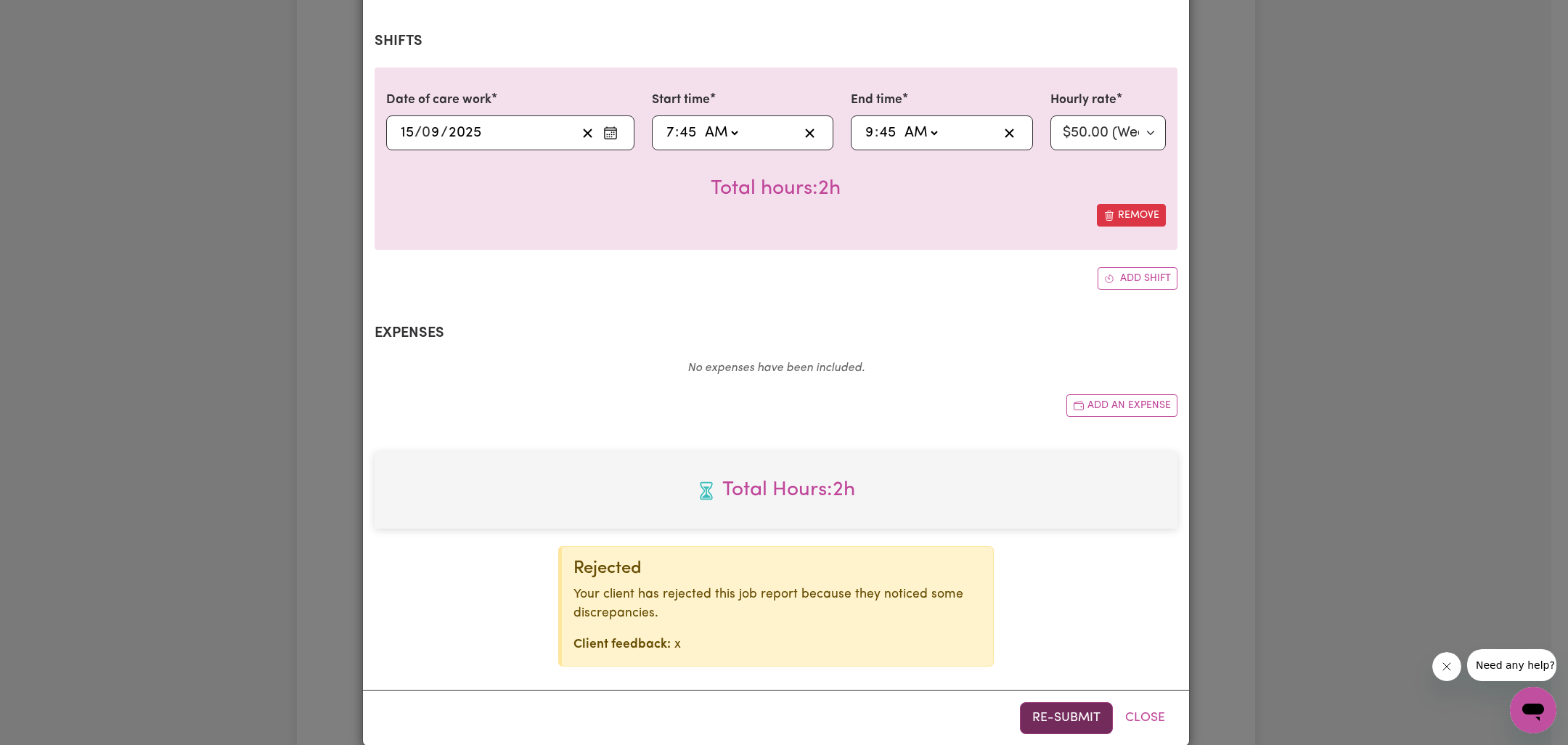
click at [1073, 703] on button "Re-submit" at bounding box center [1066, 718] width 93 height 32
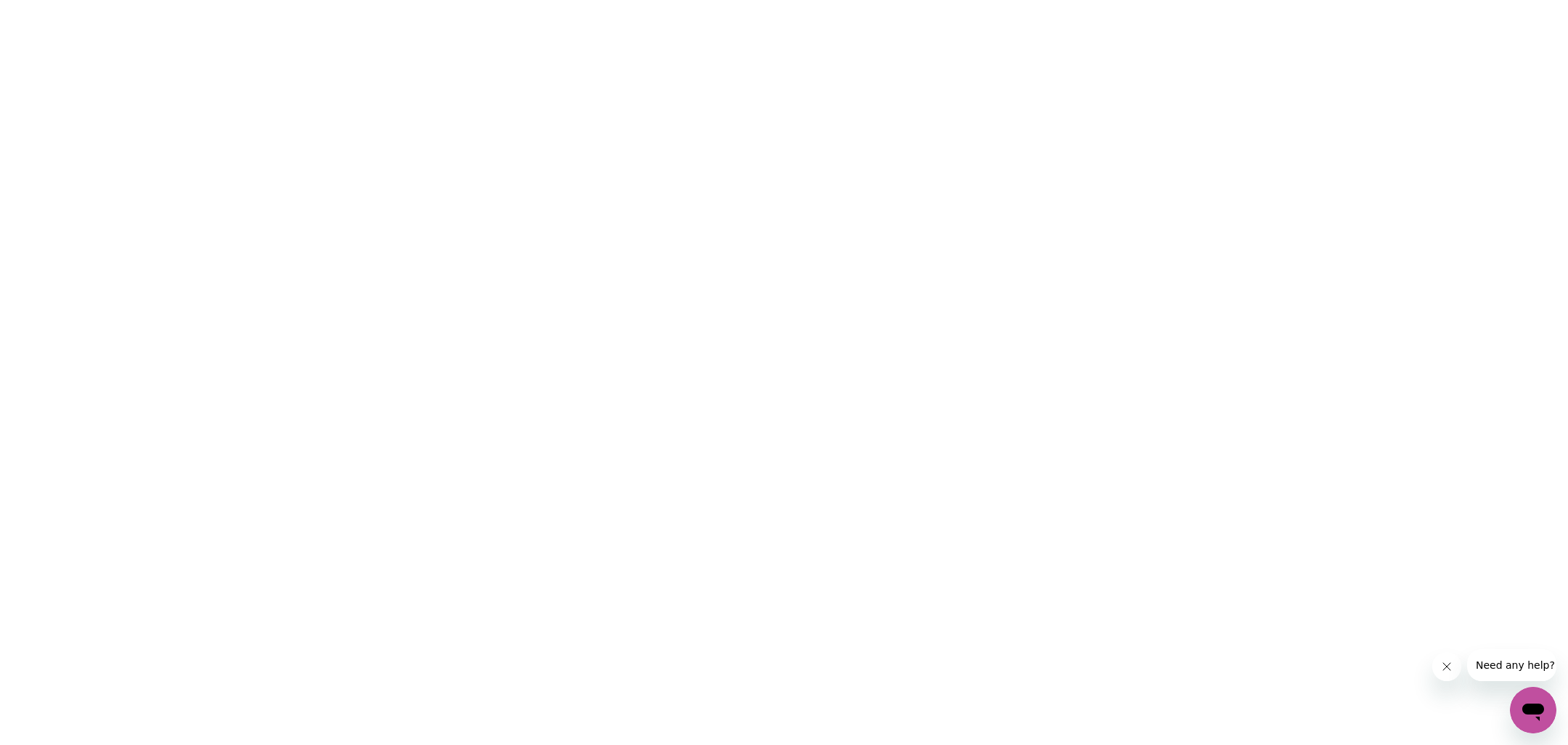
scroll to position [0, 0]
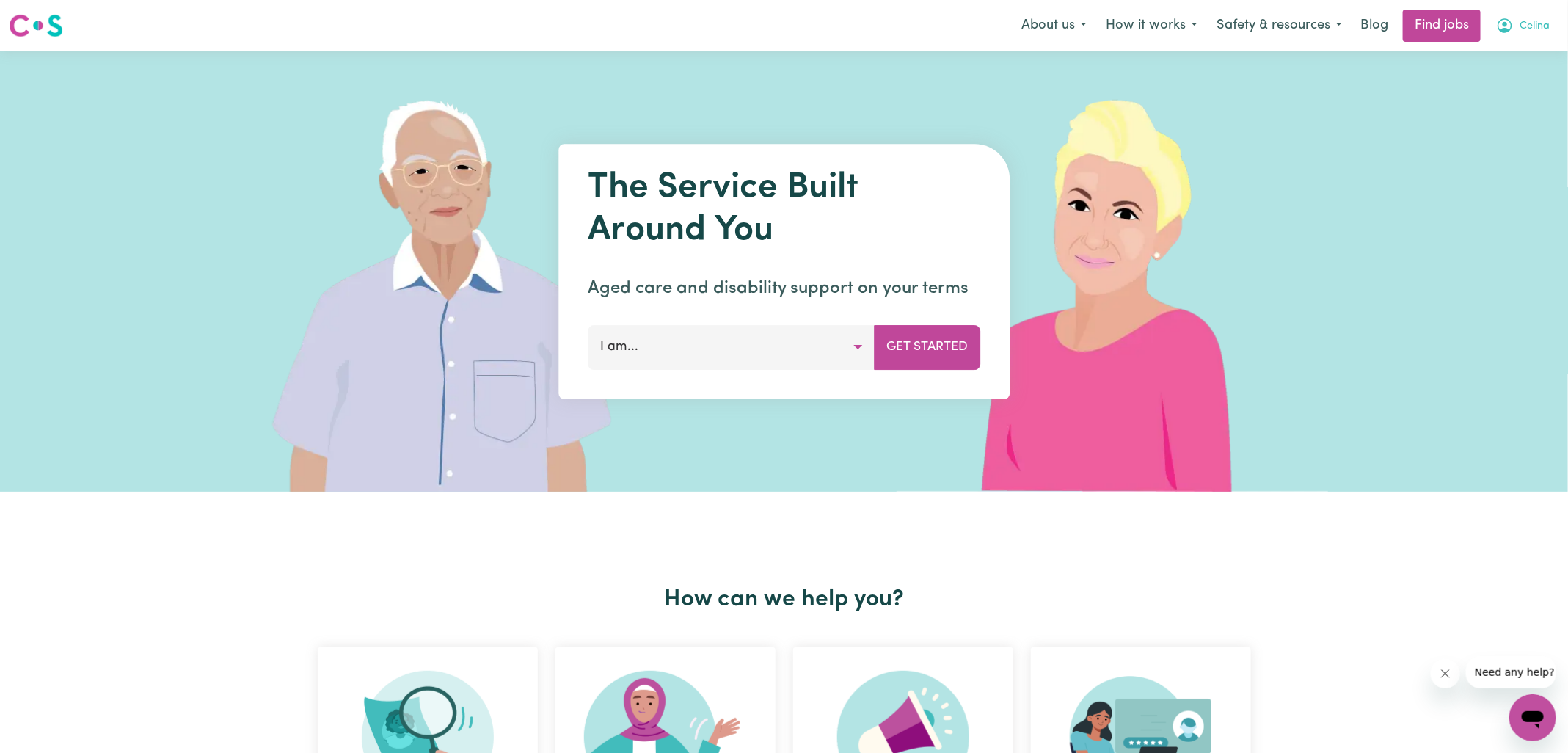
click at [1518, 26] on button "Celina" at bounding box center [1523, 26] width 73 height 31
drag, startPoint x: 1474, startPoint y: 110, endPoint x: 1518, endPoint y: 56, distance: 69.7
click at [1473, 110] on link "Logout" at bounding box center [1500, 112] width 116 height 28
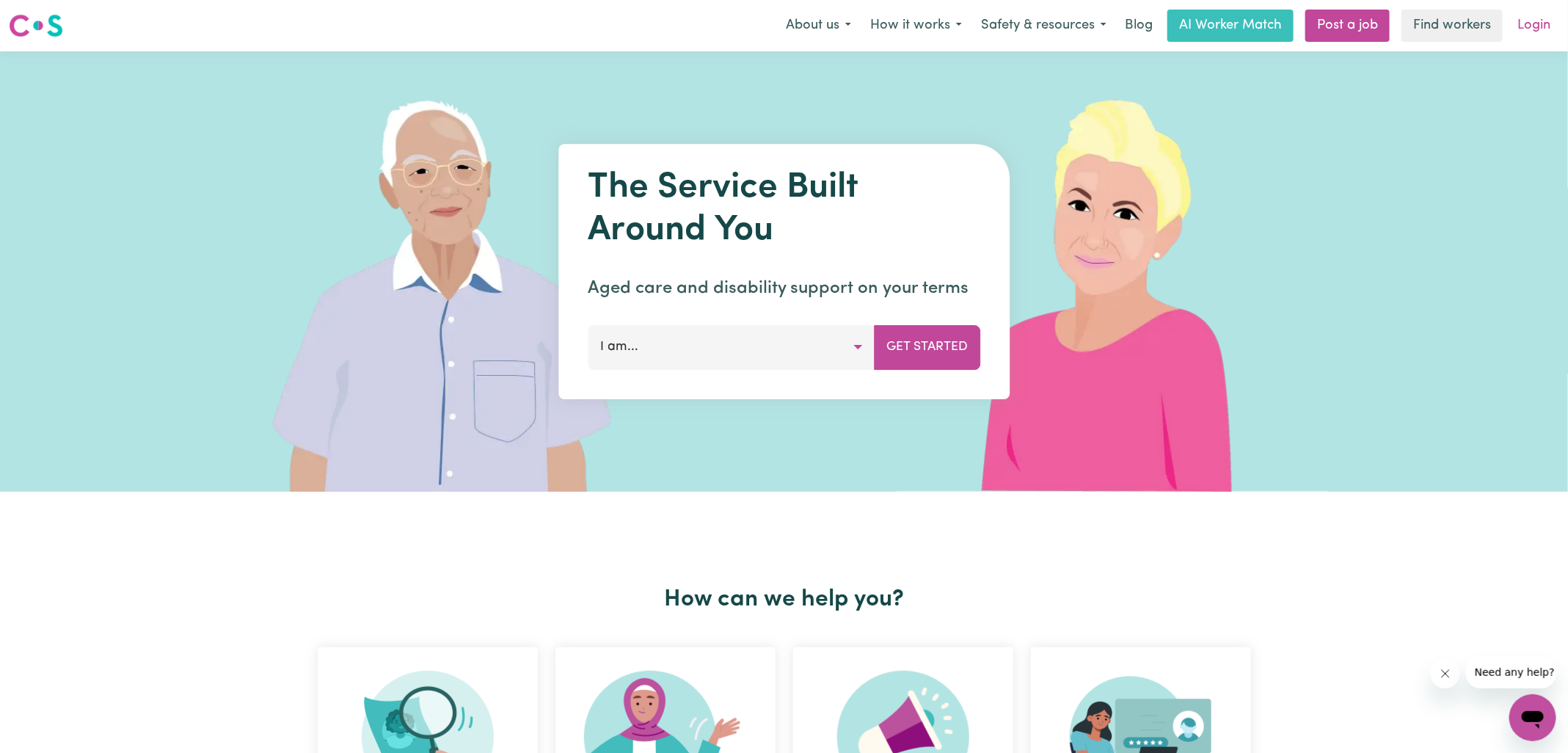
click at [1551, 25] on link "Login" at bounding box center [1533, 26] width 50 height 32
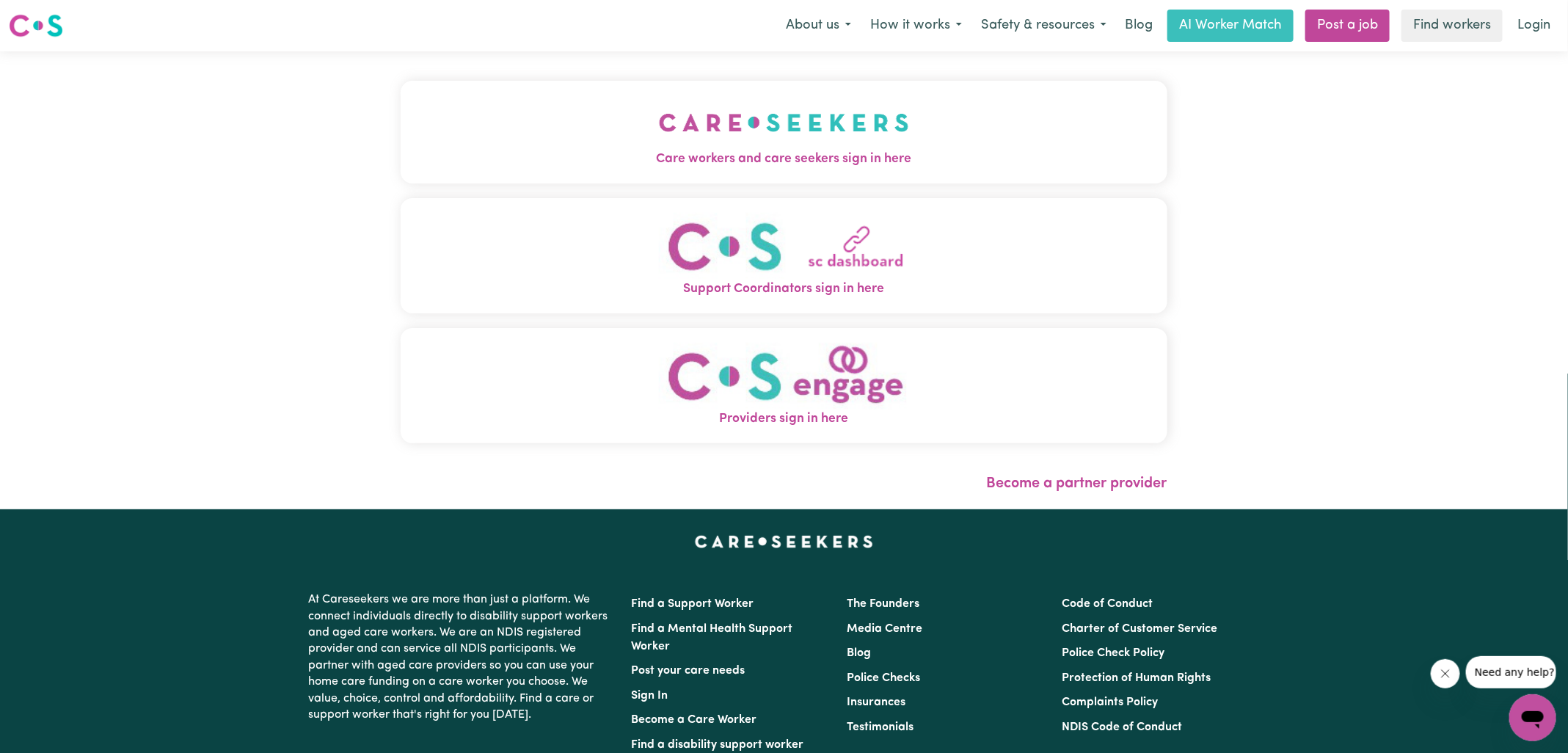
click at [869, 416] on span "Providers sign in here" at bounding box center [784, 419] width 767 height 19
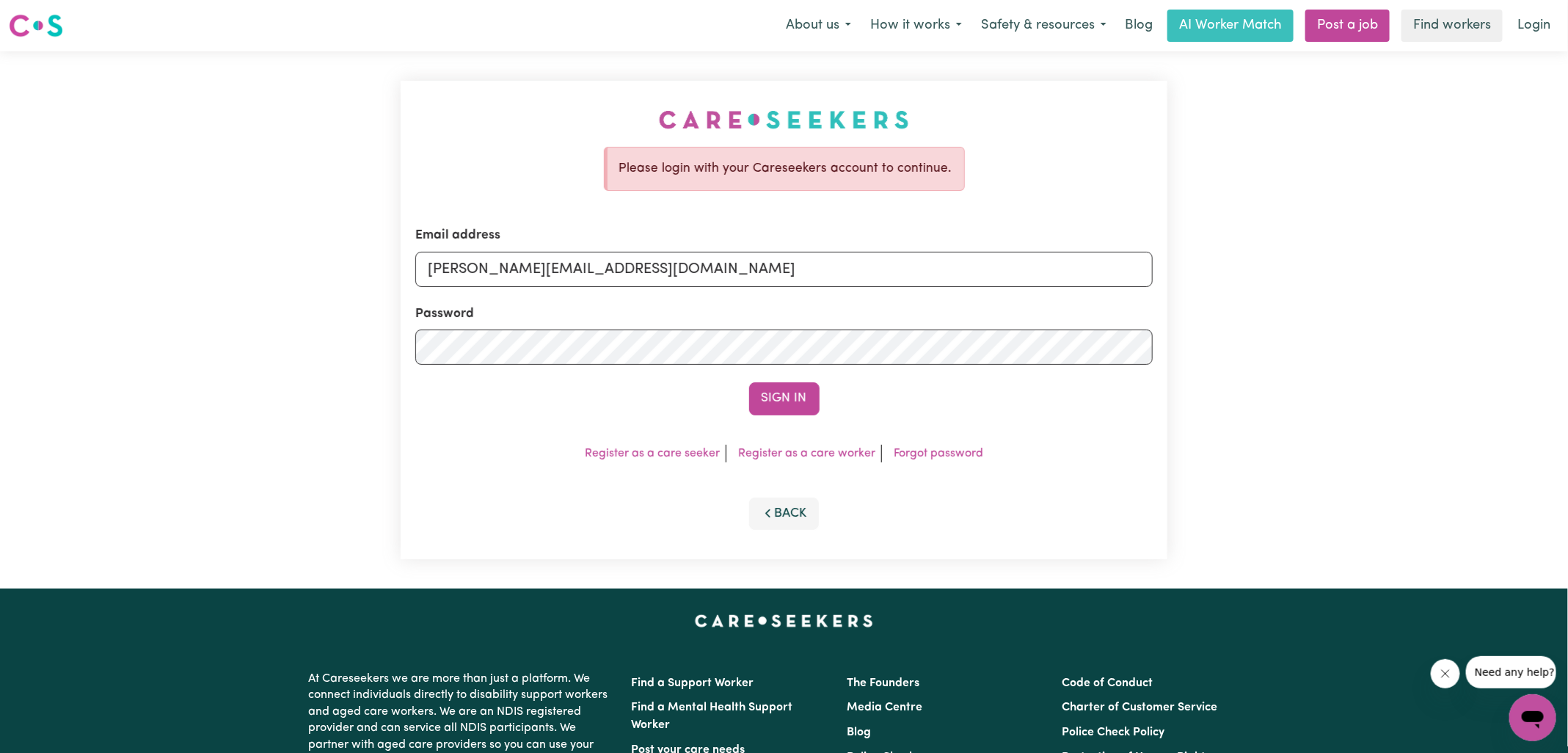
drag, startPoint x: 573, startPoint y: 240, endPoint x: 607, endPoint y: 269, distance: 44.7
click at [572, 240] on div "Email address yvonne@careseekers.com.au" at bounding box center [784, 256] width 738 height 60
click at [607, 269] on input "yvonne@careseekers.com.au" at bounding box center [784, 269] width 738 height 35
click at [688, 265] on input "yvonne@careseekers.com.au" at bounding box center [784, 269] width 738 height 35
click at [715, 267] on input "yvonne@careseekers.com.au" at bounding box center [784, 269] width 738 height 35
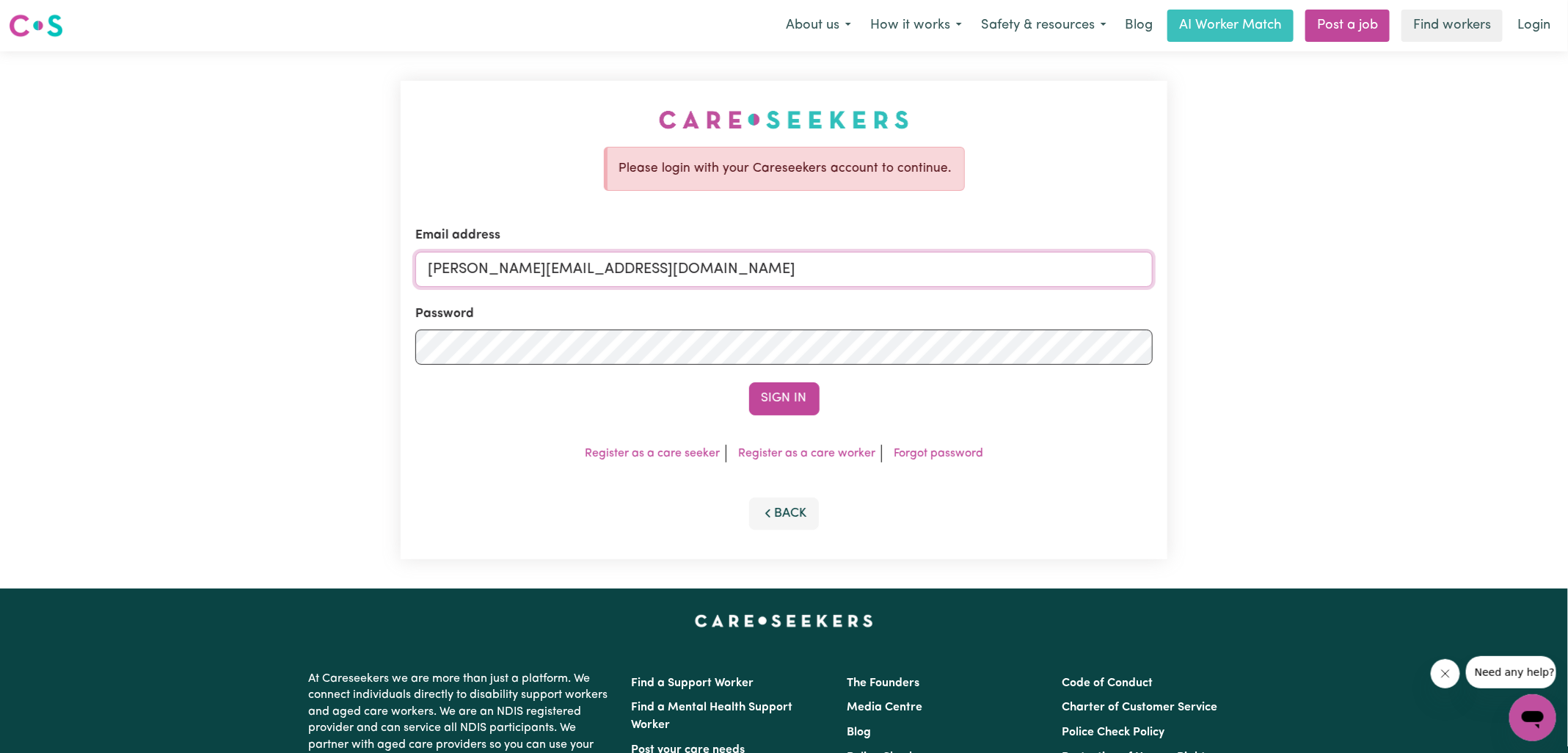
click at [678, 259] on input "yvonne@careseekers.com.au" at bounding box center [784, 269] width 738 height 35
drag, startPoint x: 516, startPoint y: 263, endPoint x: 1414, endPoint y: 351, distance: 902.3
click at [1418, 377] on div "Please login with your Careseekers account to continue. Email address SUPERUSER…" at bounding box center [784, 319] width 1568 height 537
type input "superuser~grahamwhiteknc@careseekers.com.au"
click at [749, 383] on button "Sign In" at bounding box center [784, 398] width 71 height 32
